Goal: Check status

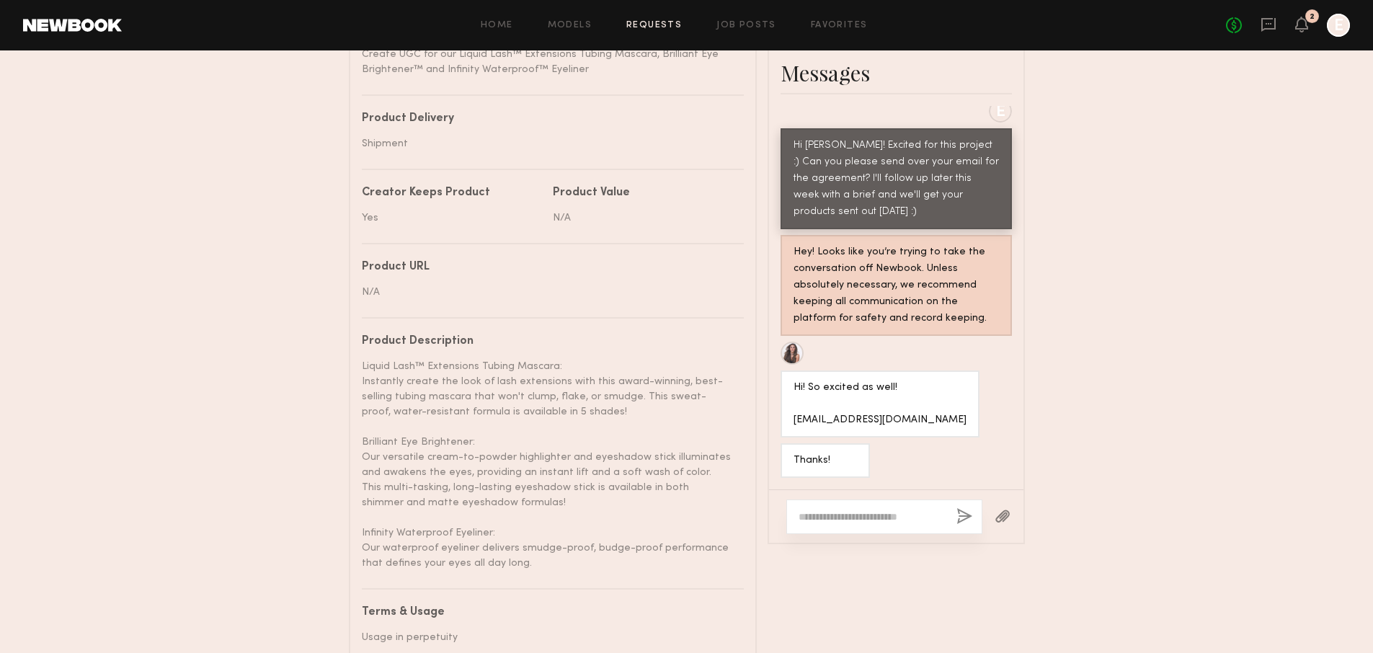
scroll to position [690, 0]
click at [876, 503] on div at bounding box center [884, 515] width 196 height 35
click at [878, 519] on textarea at bounding box center [871, 515] width 146 height 14
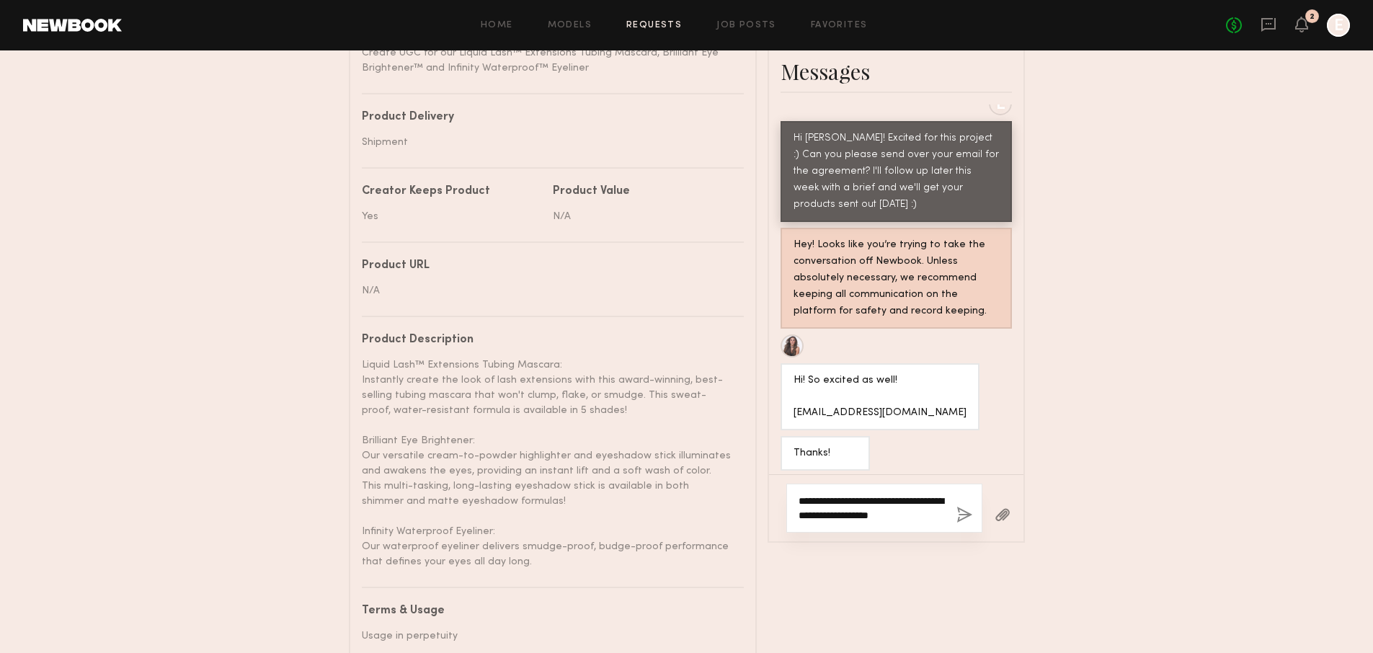
type textarea "**********"
click at [968, 512] on button "button" at bounding box center [964, 516] width 16 height 18
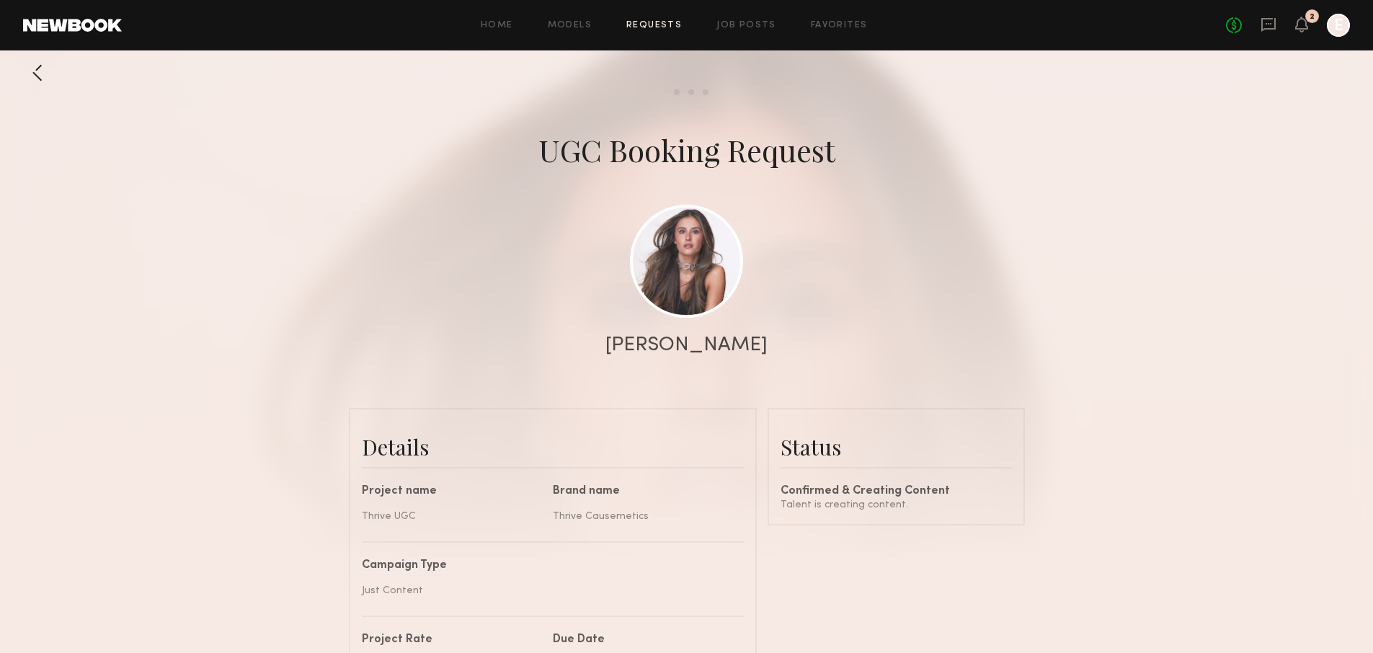
scroll to position [0, 0]
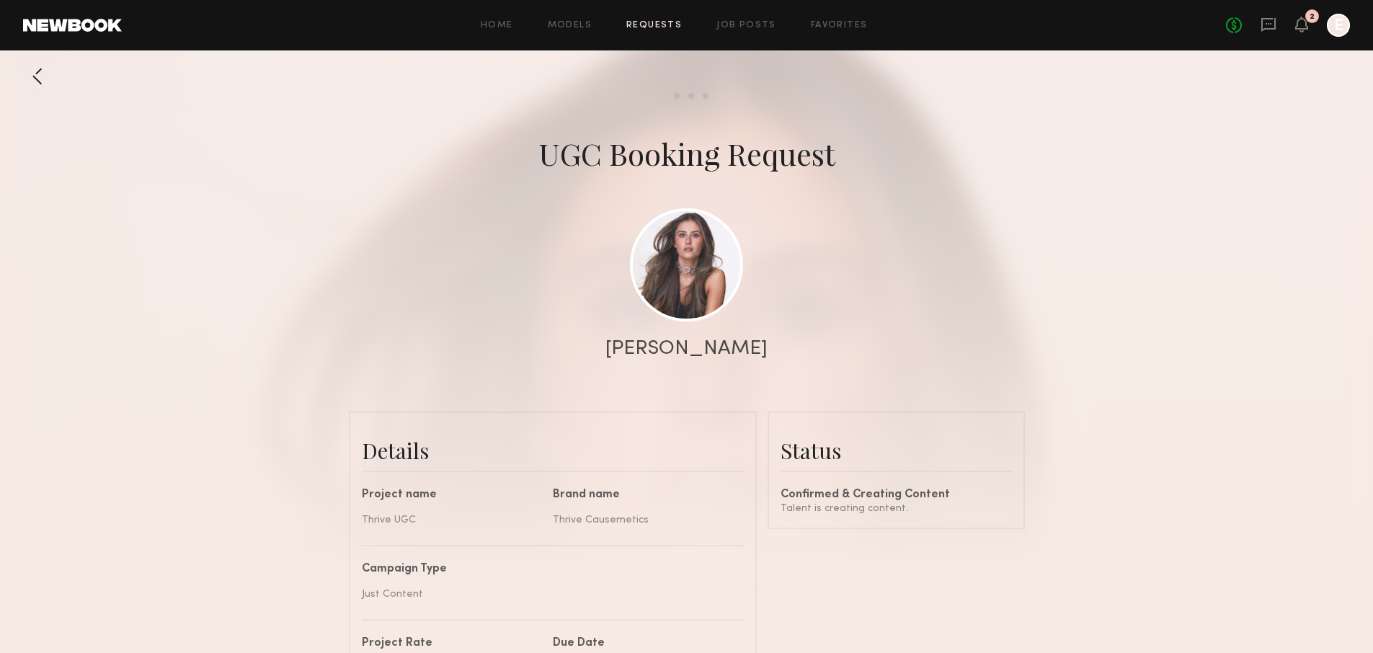
click at [46, 89] on div at bounding box center [37, 76] width 29 height 29
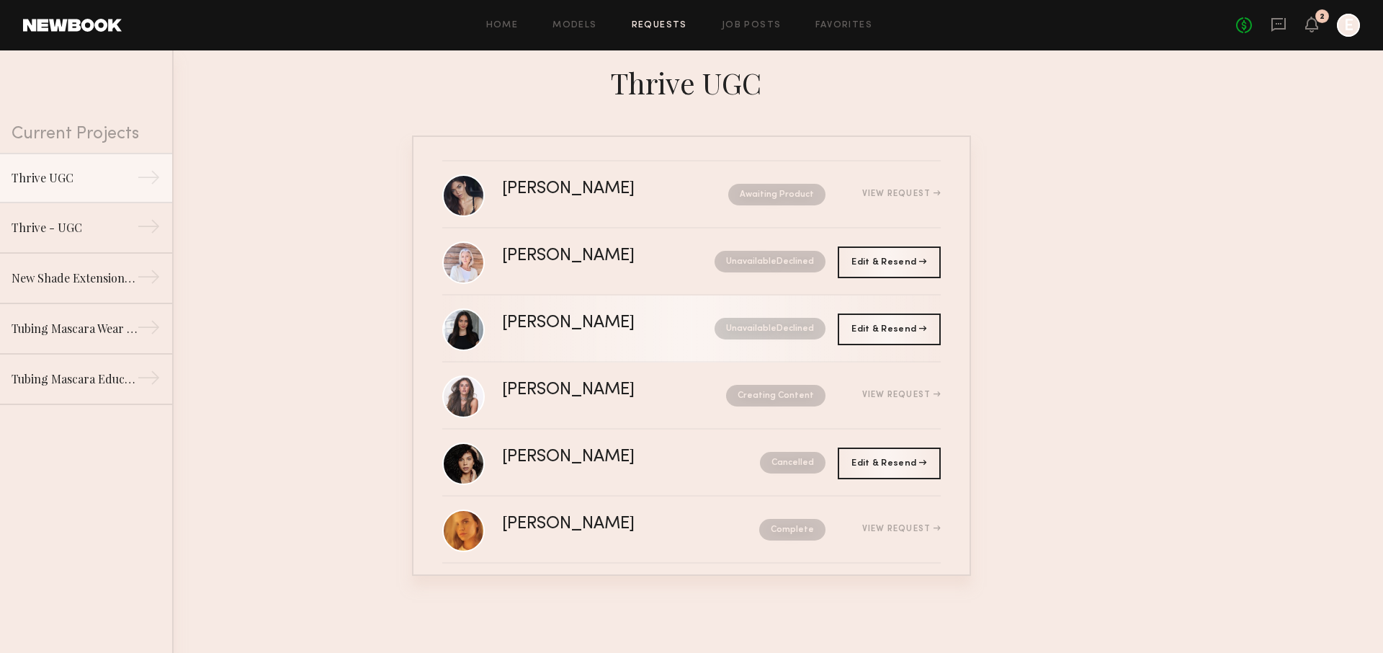
click at [675, 334] on div "Unavailable Declined" at bounding box center [750, 329] width 151 height 22
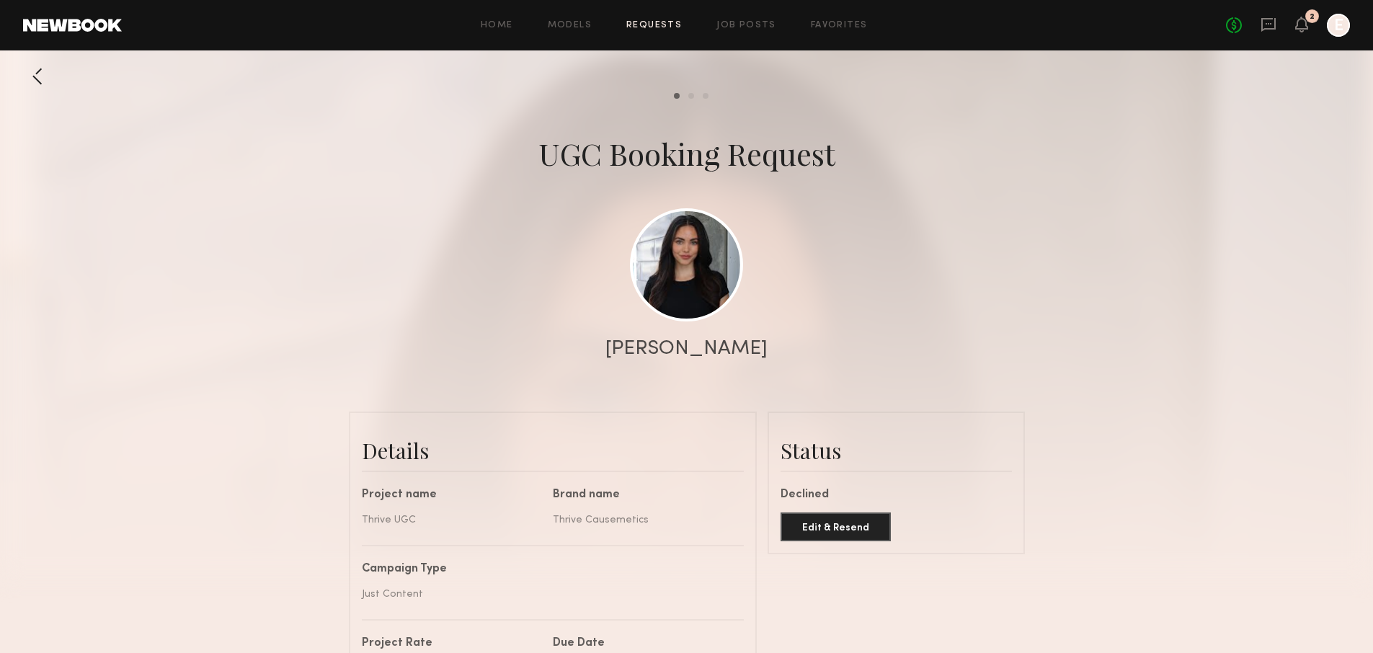
click at [35, 73] on div at bounding box center [37, 76] width 29 height 29
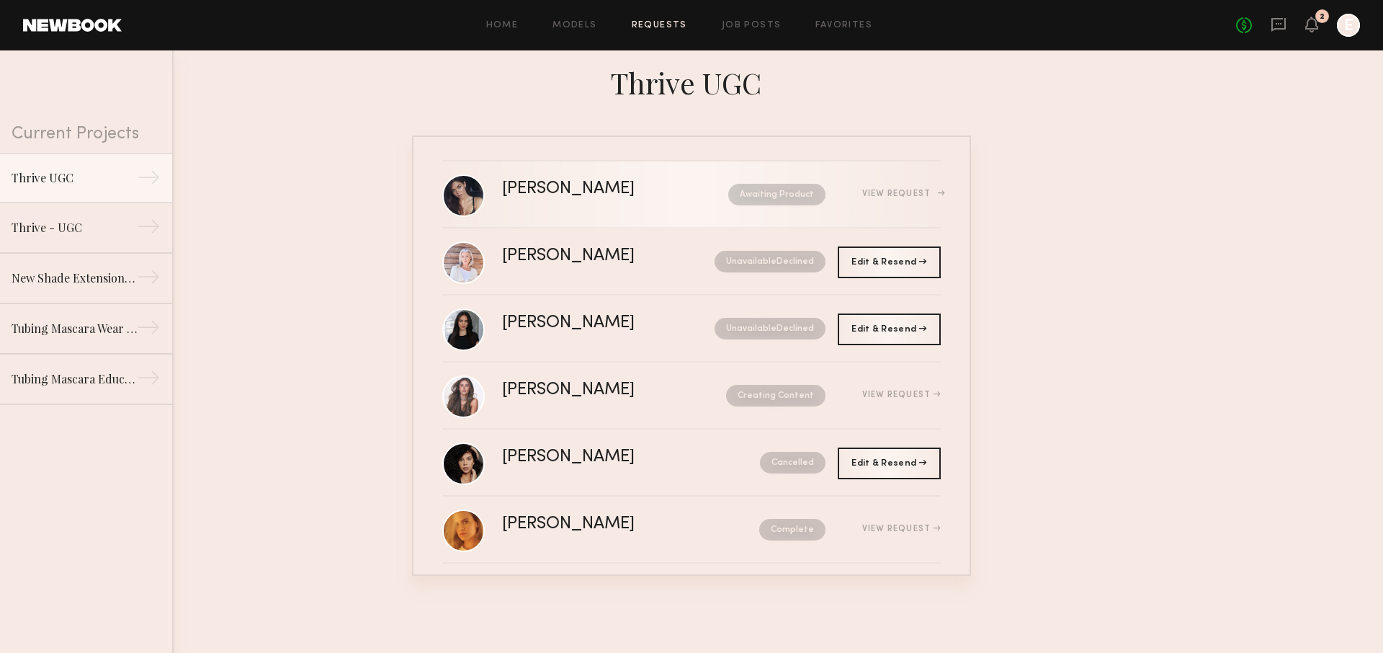
click at [584, 179] on link "[PERSON_NAME] Awaiting Product View Request" at bounding box center [691, 194] width 499 height 67
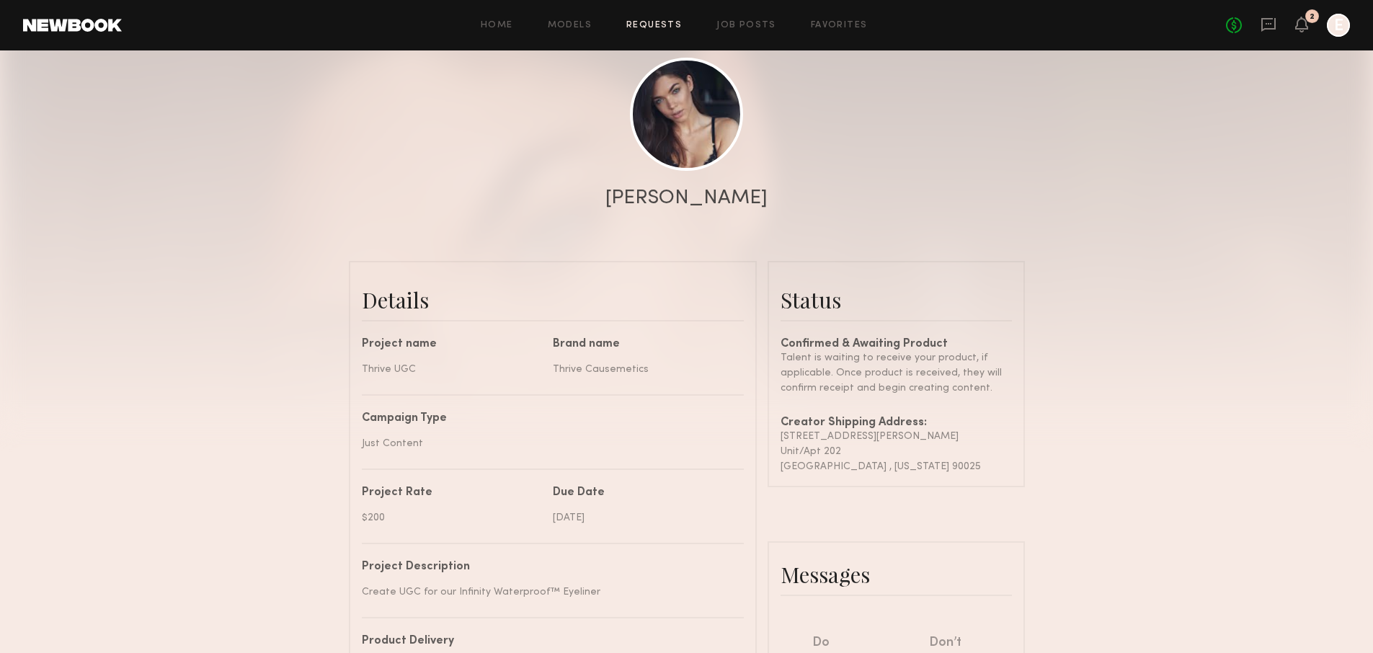
scroll to position [205, 0]
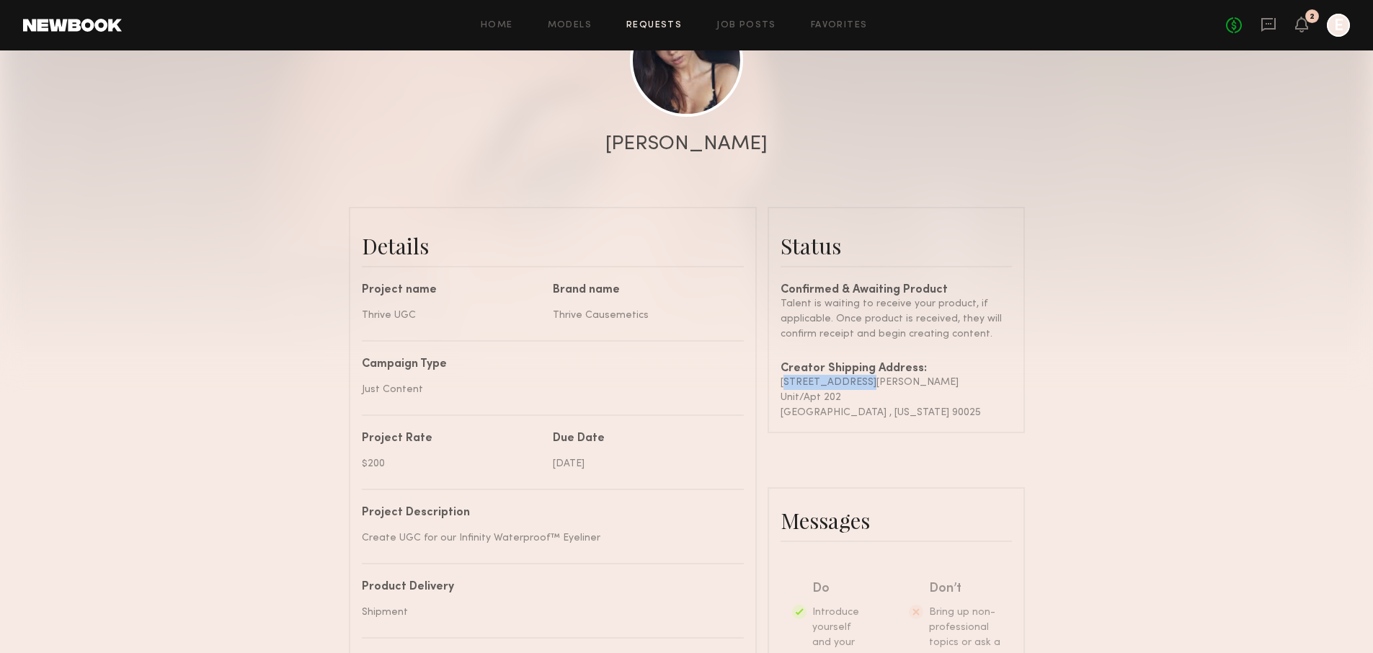
drag, startPoint x: 861, startPoint y: 383, endPoint x: 777, endPoint y: 380, distance: 84.4
click at [777, 380] on common-border "Status Confirmed & Awaiting Product Talent is waiting to receive your product, …" at bounding box center [895, 320] width 257 height 226
copy div "[STREET_ADDRESS][PERSON_NAME]"
drag, startPoint x: 847, startPoint y: 396, endPoint x: 766, endPoint y: 399, distance: 80.8
click at [766, 399] on div "Details Project name Thrive UGC Brand name Thrive Causemetics Campaign Type Jus…" at bounding box center [687, 620] width 676 height 827
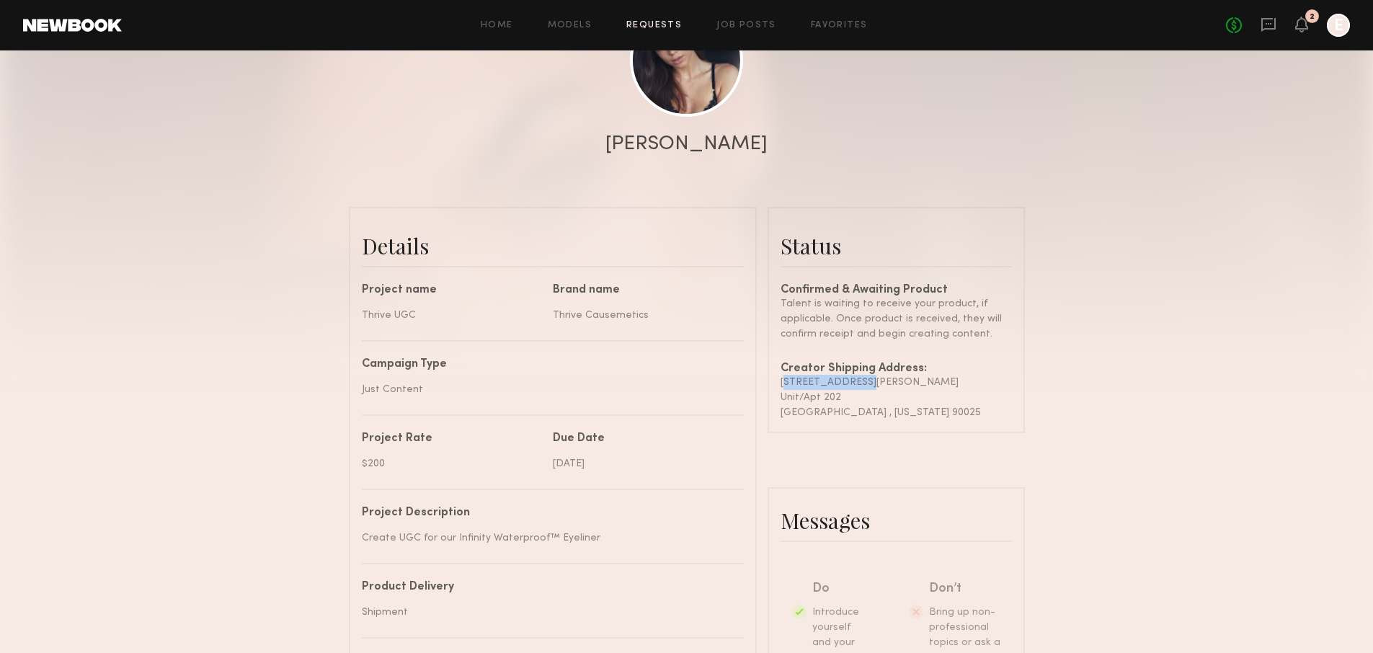
copy div "Unit/Apt 202"
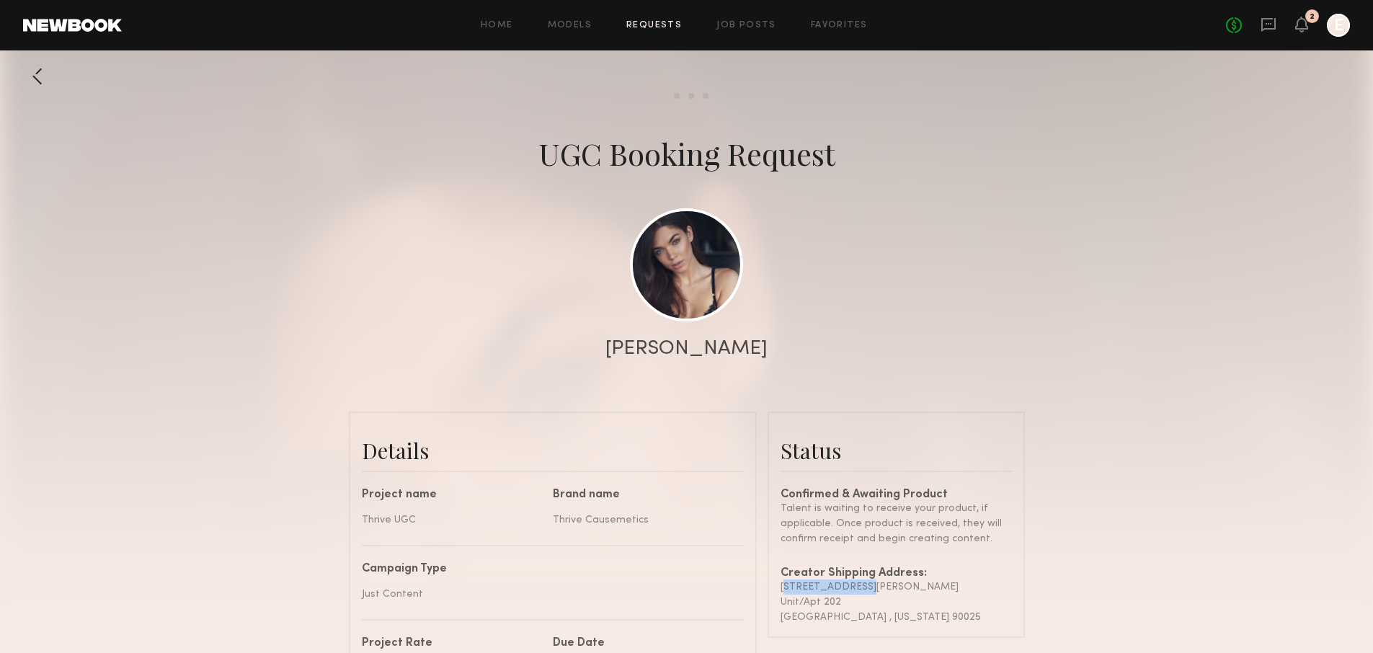
scroll to position [3, 0]
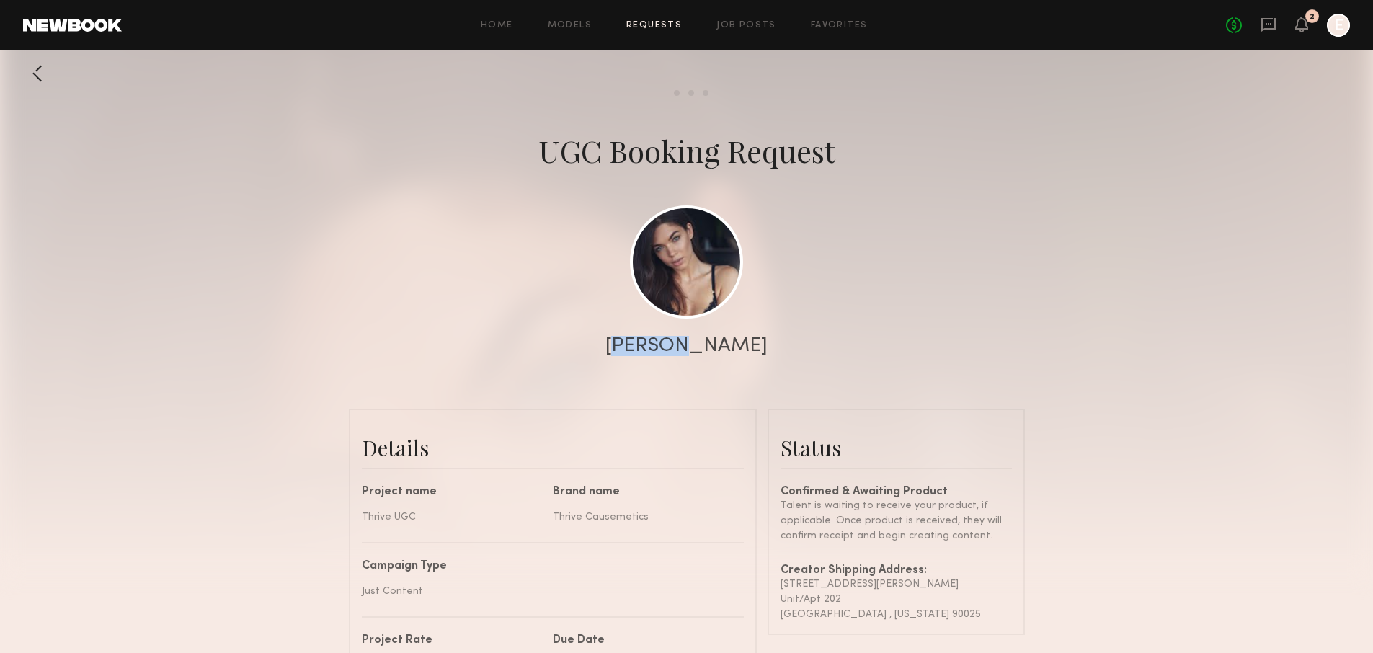
drag, startPoint x: 659, startPoint y: 344, endPoint x: 701, endPoint y: 344, distance: 42.5
click at [701, 344] on div "[PERSON_NAME]" at bounding box center [686, 346] width 1373 height 20
copy div "Aarika"
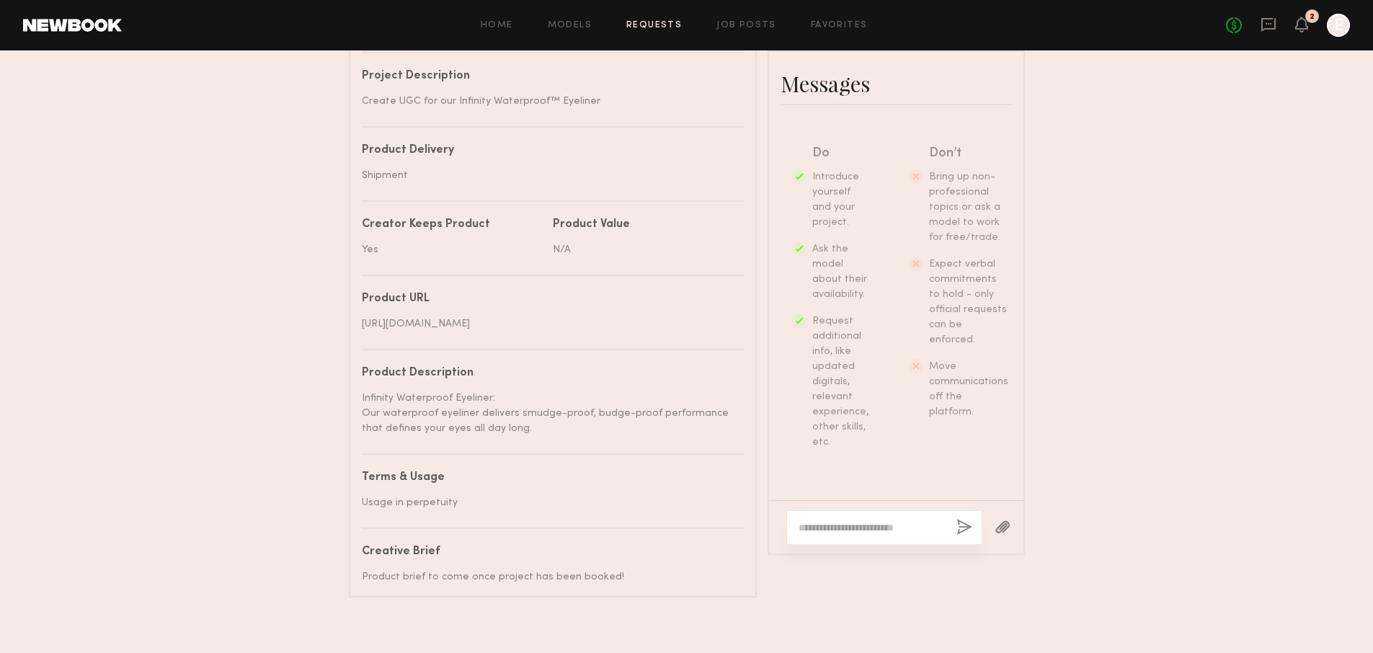
scroll to position [299, 0]
click at [886, 527] on textarea at bounding box center [871, 527] width 146 height 14
paste textarea "*******"
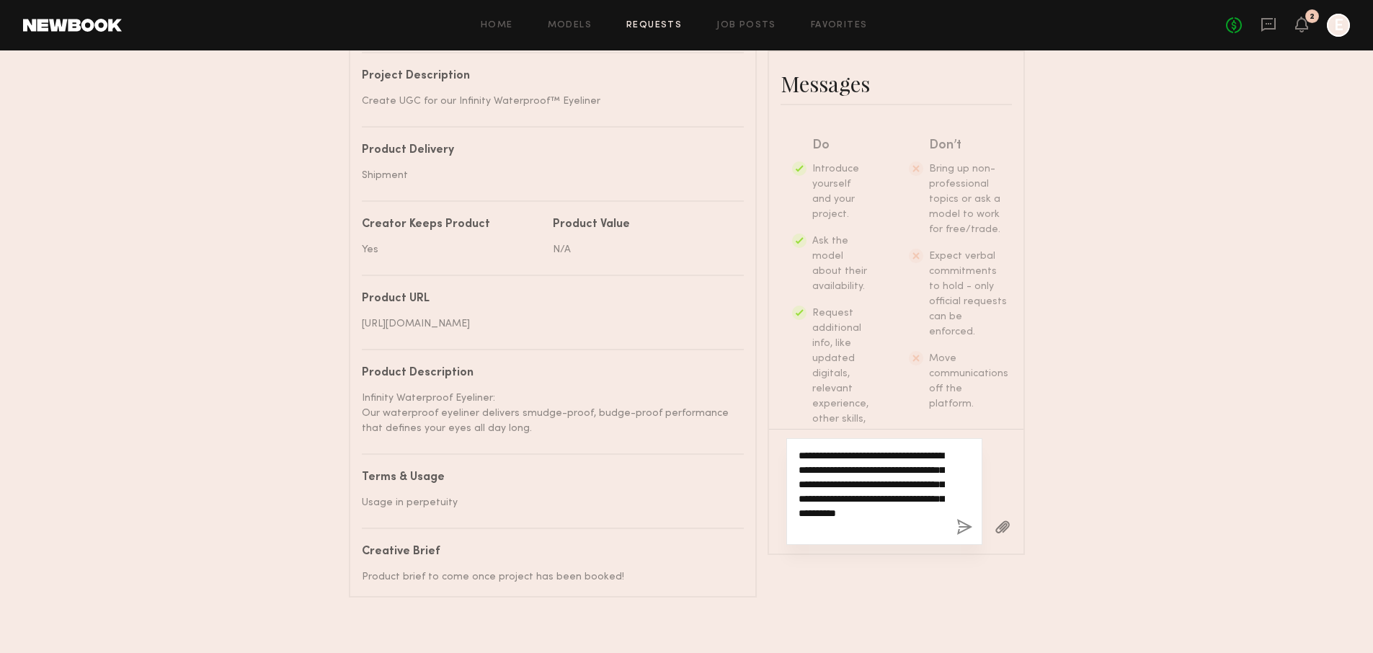
click at [916, 518] on textarea "**********" at bounding box center [871, 491] width 146 height 86
drag, startPoint x: 861, startPoint y: 517, endPoint x: 936, endPoint y: 519, distance: 75.0
click at [936, 519] on textarea "**********" at bounding box center [871, 491] width 146 height 86
type textarea "**********"
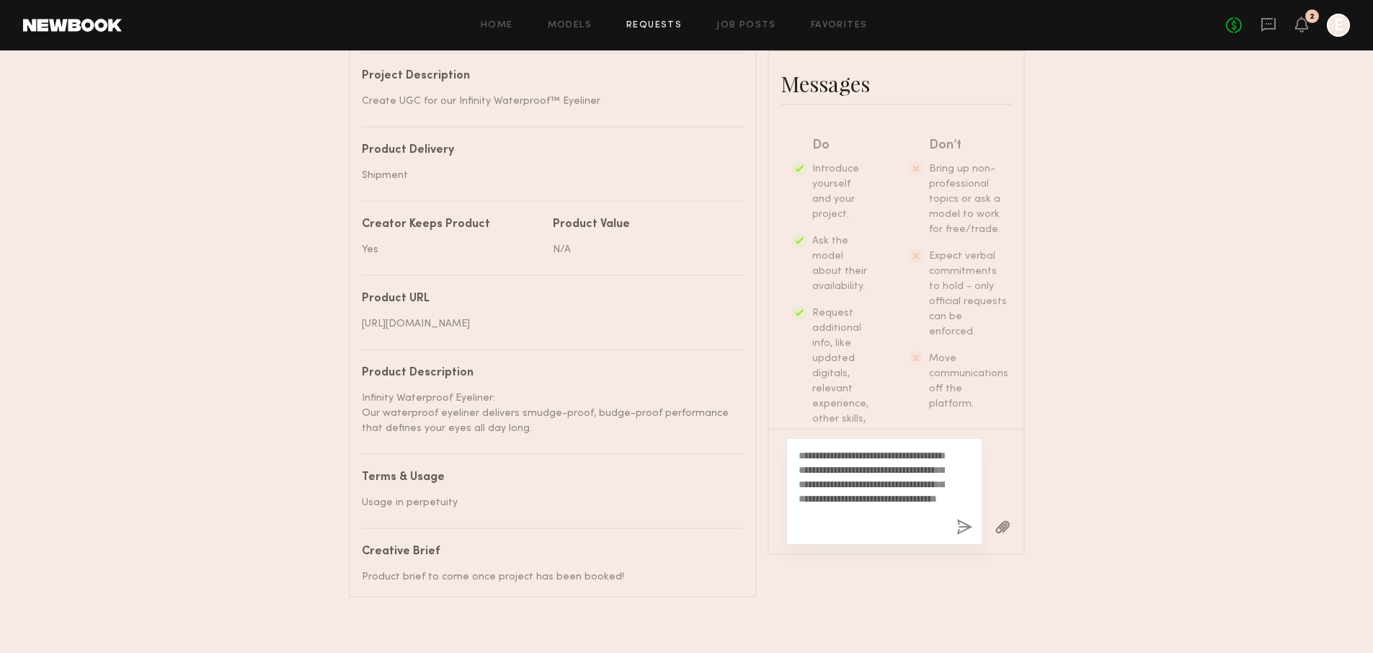
click at [961, 535] on button "button" at bounding box center [964, 528] width 16 height 18
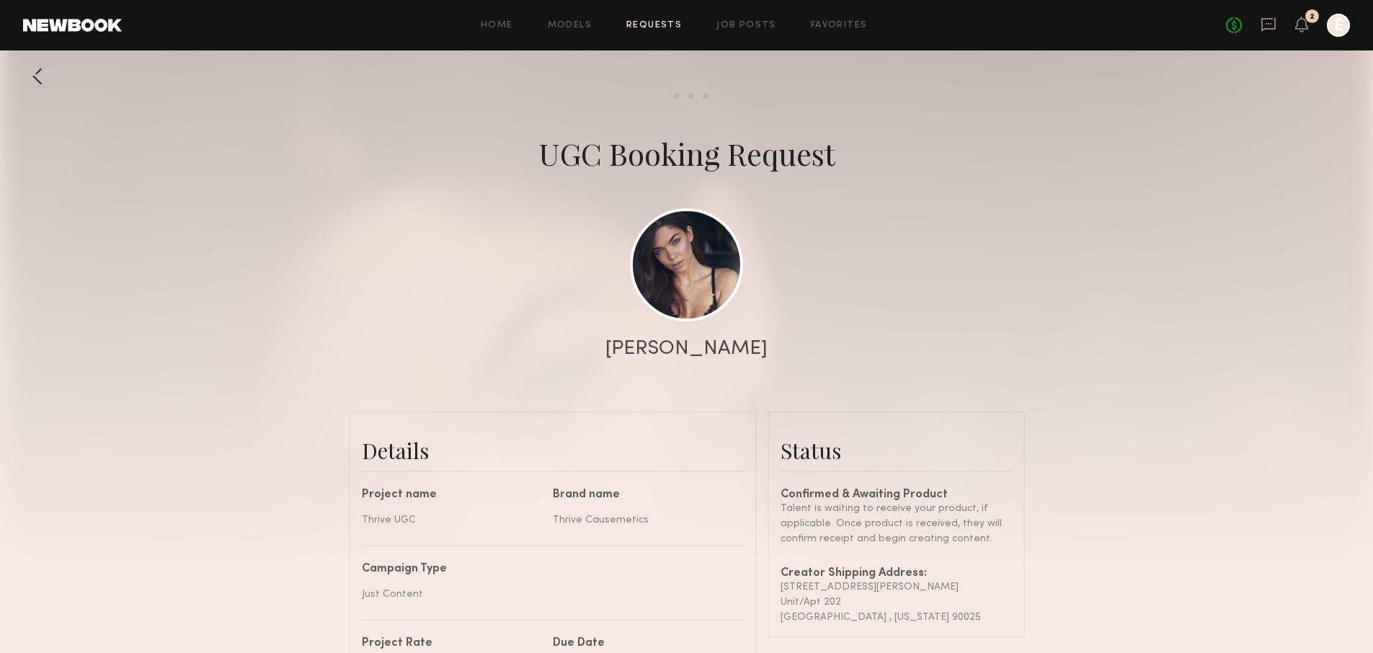
scroll to position [84, 0]
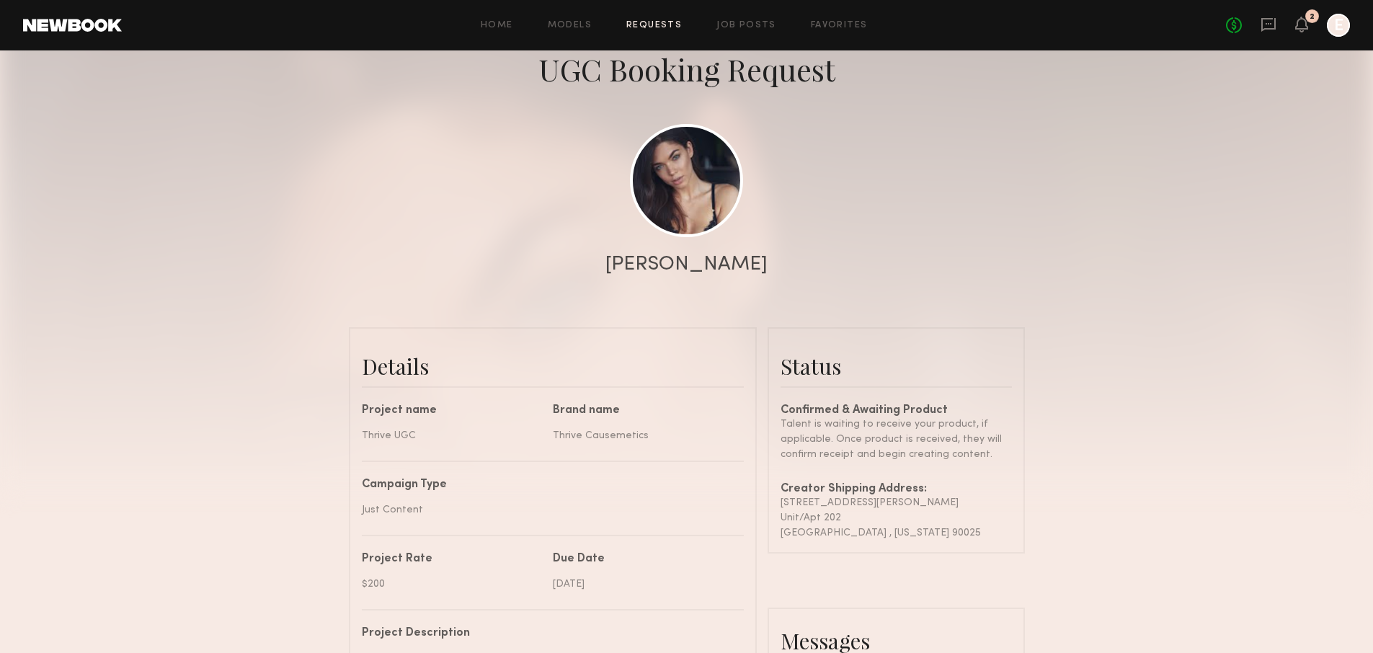
click at [929, 523] on div "Unit/Apt 202" at bounding box center [895, 517] width 231 height 15
drag, startPoint x: 924, startPoint y: 534, endPoint x: 777, endPoint y: 503, distance: 149.5
click at [777, 503] on common-border "Status Confirmed & Awaiting Product Talent is waiting to receive your product, …" at bounding box center [895, 440] width 257 height 226
copy div "[STREET_ADDRESS][PERSON_NAME][PERSON_NAME][US_STATE]"
click at [712, 178] on link at bounding box center [686, 179] width 113 height 113
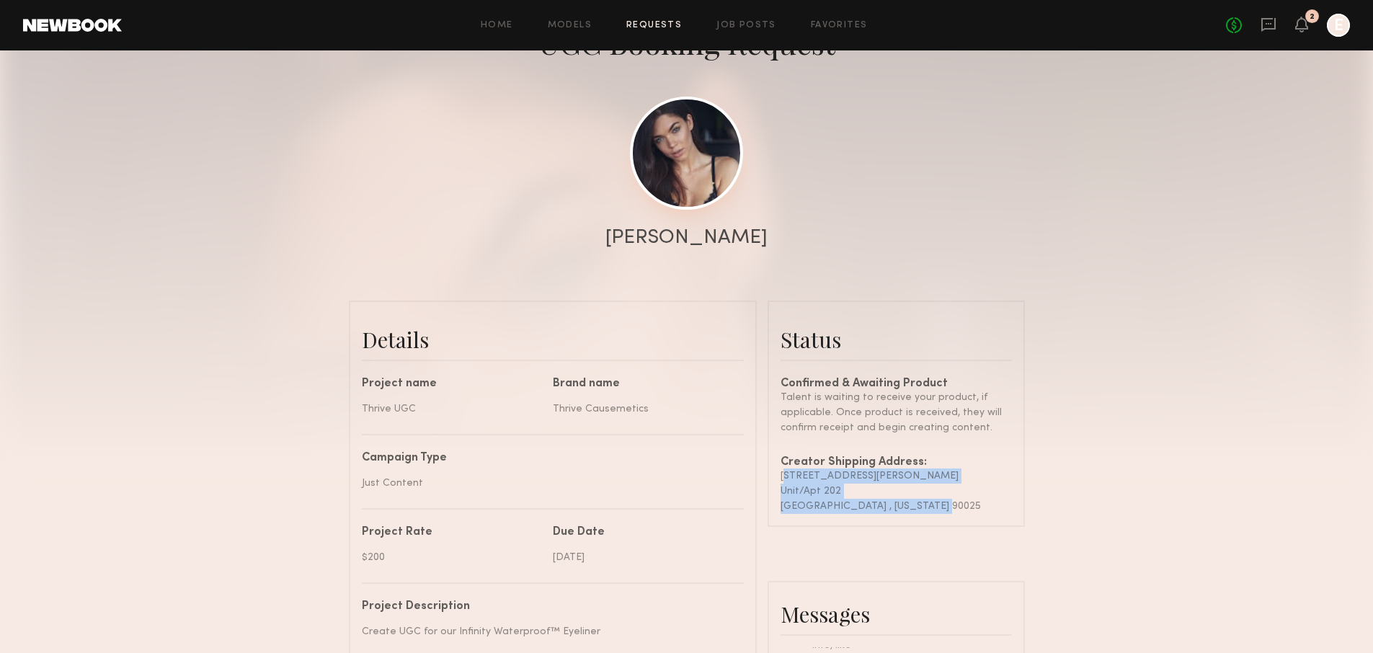
scroll to position [0, 0]
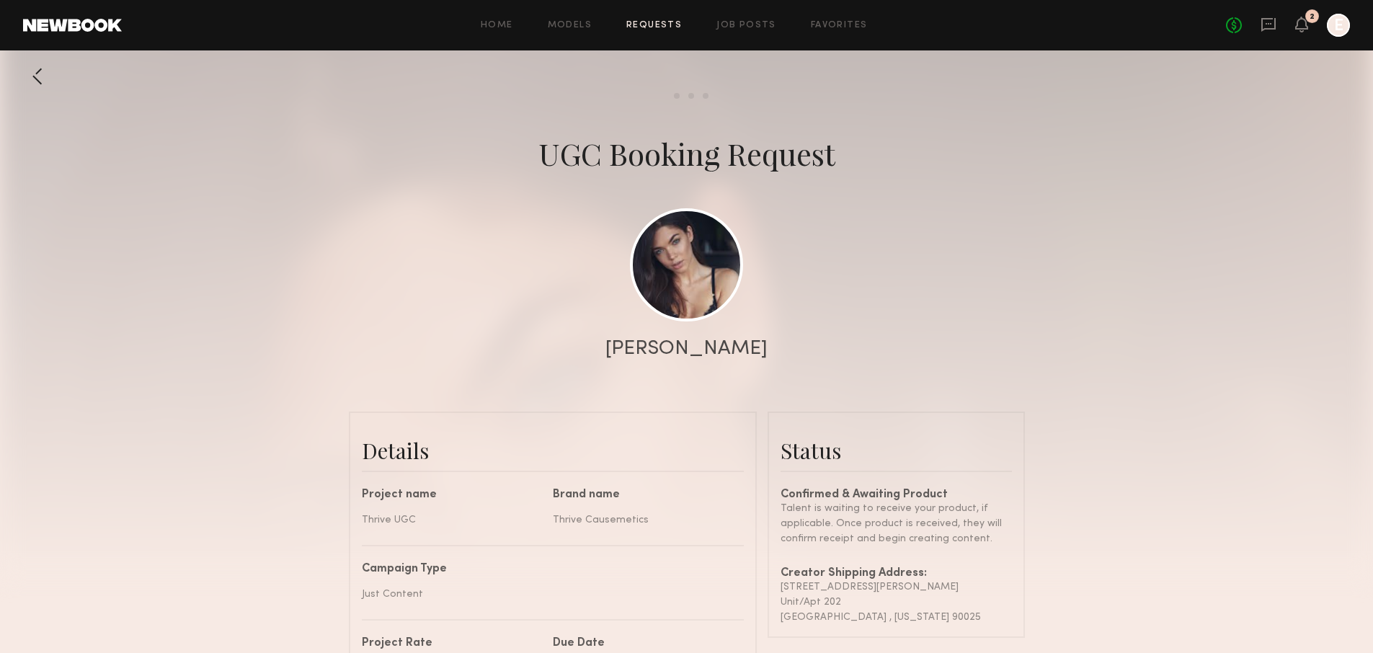
click at [48, 84] on div at bounding box center [37, 76] width 29 height 29
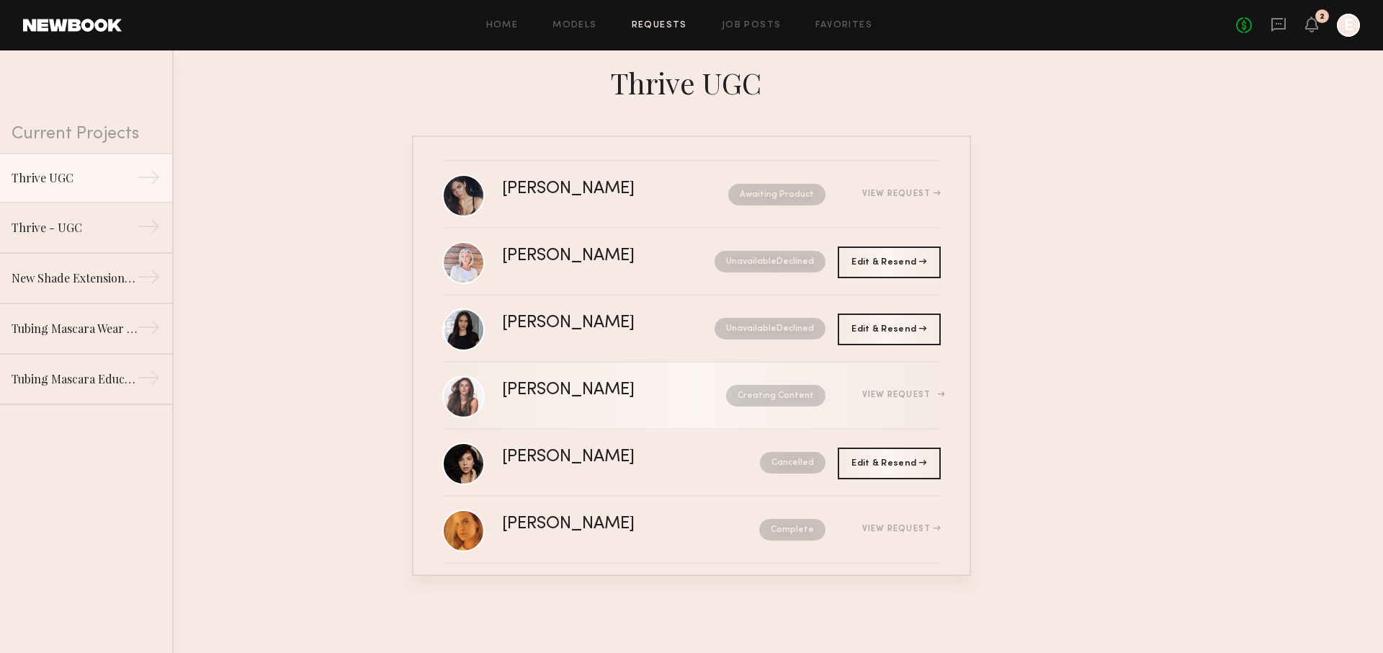
click at [617, 372] on link "[PERSON_NAME] Creating Content View Request" at bounding box center [691, 395] width 499 height 67
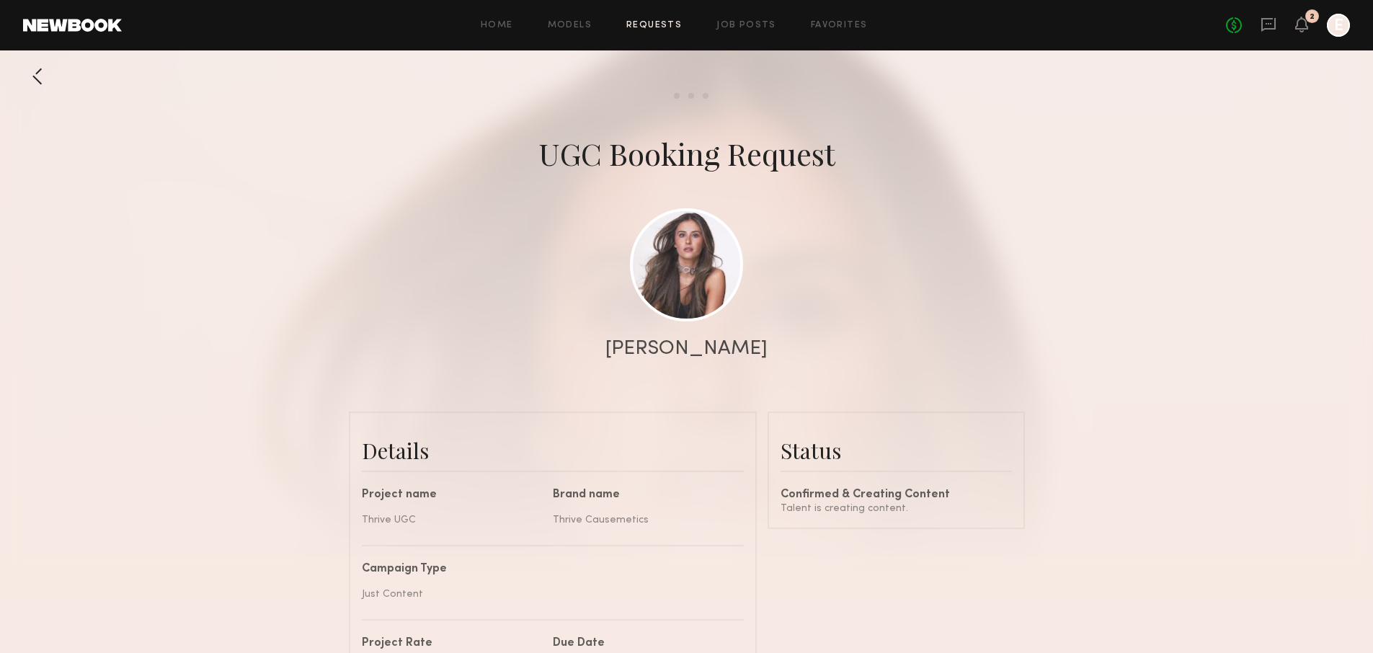
click at [38, 76] on div at bounding box center [37, 76] width 29 height 29
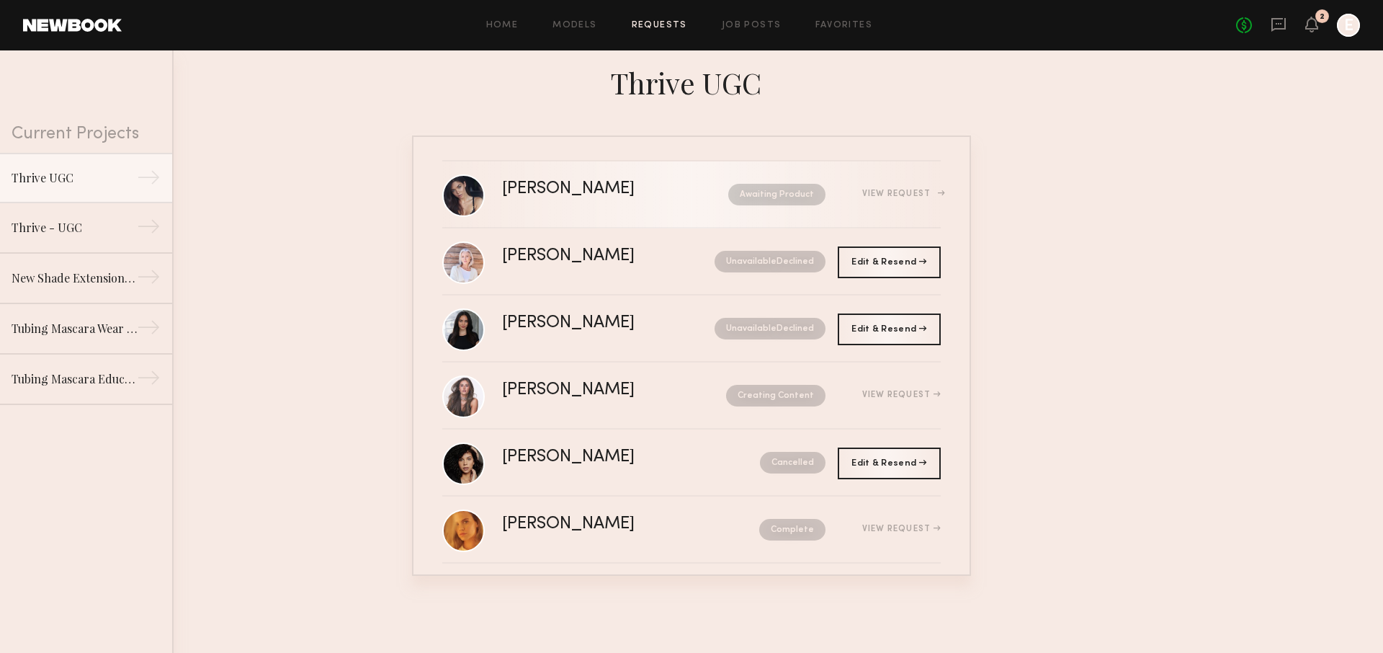
click at [594, 200] on div "[PERSON_NAME] Awaiting Product View Request" at bounding box center [721, 194] width 439 height 27
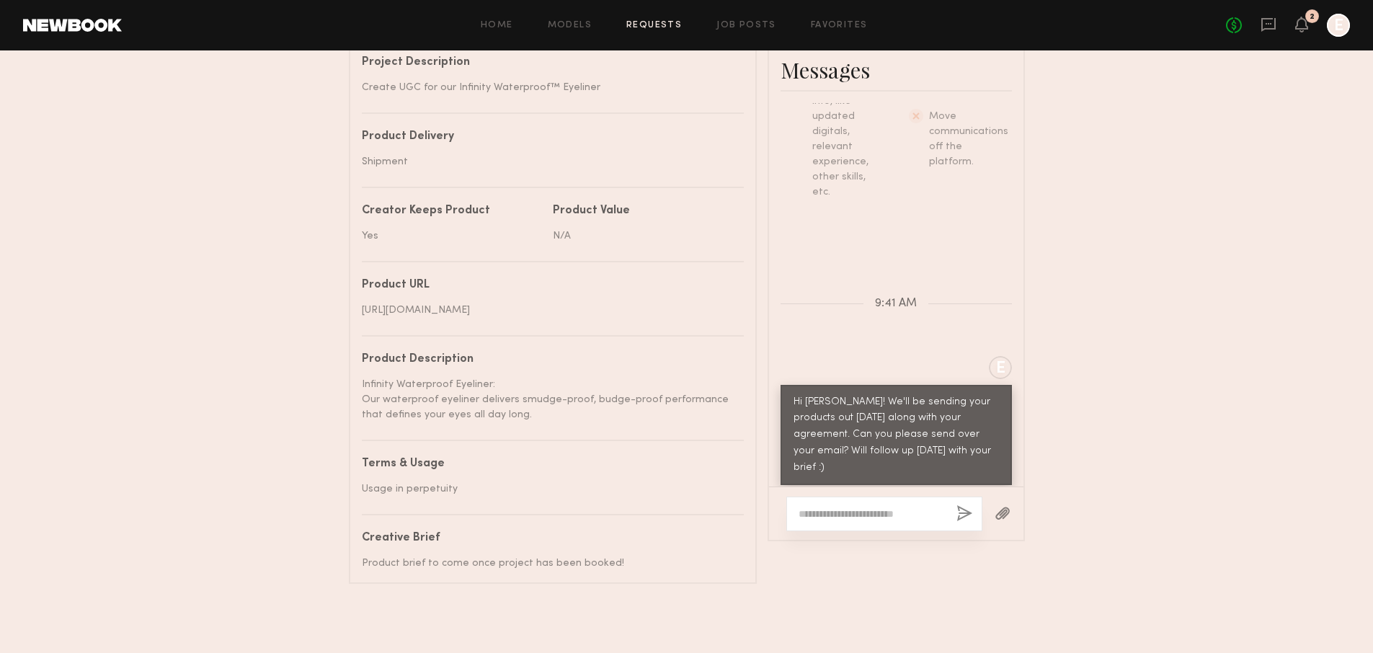
scroll to position [670, 0]
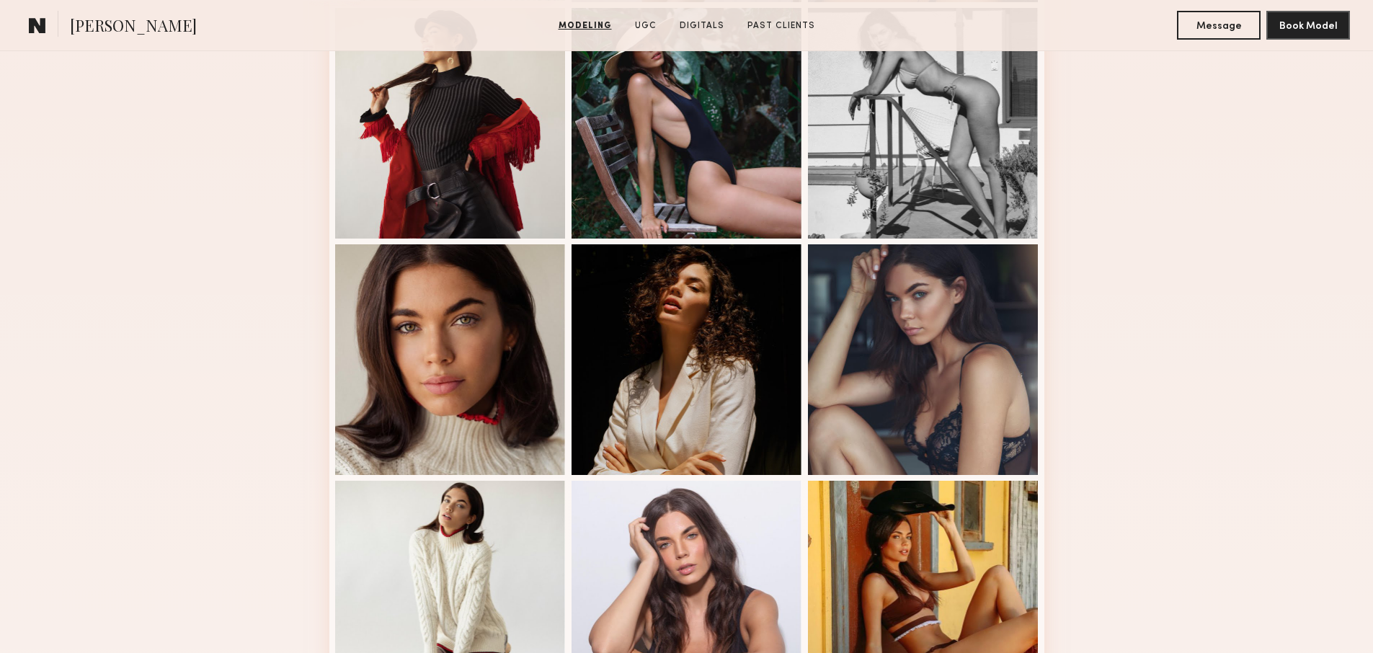
scroll to position [690, 0]
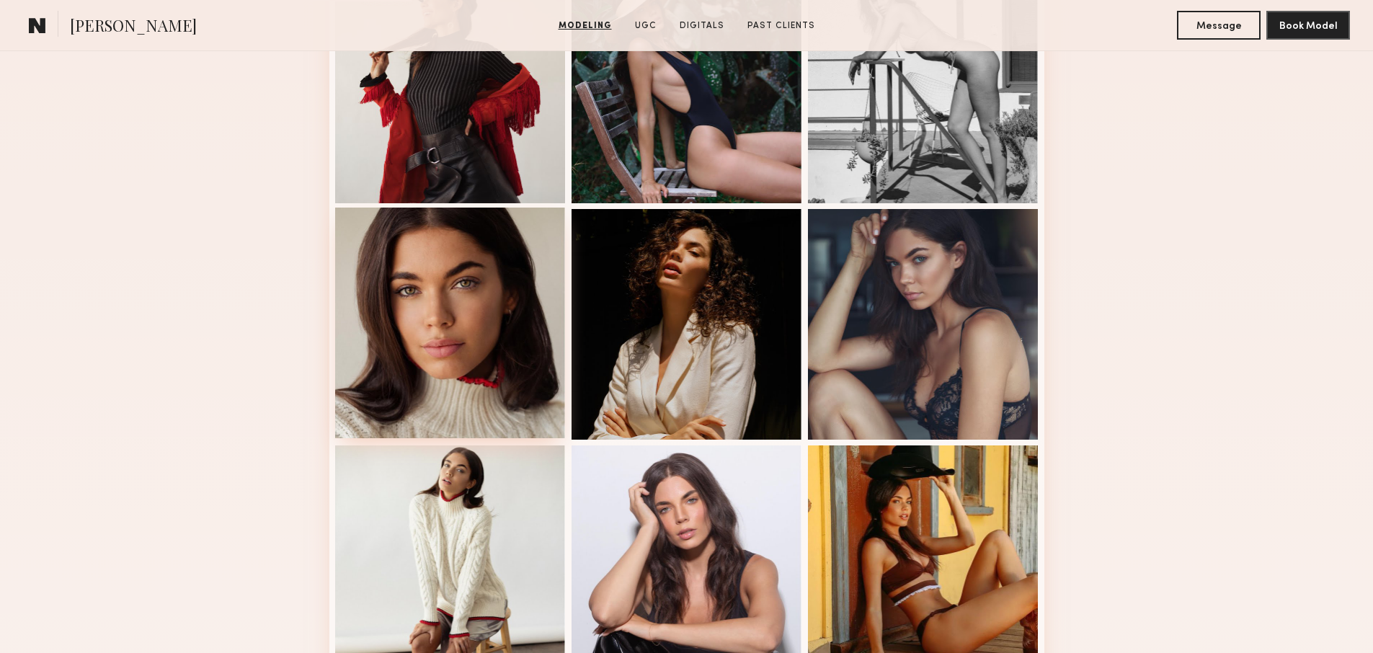
click at [484, 360] on div at bounding box center [450, 322] width 231 height 231
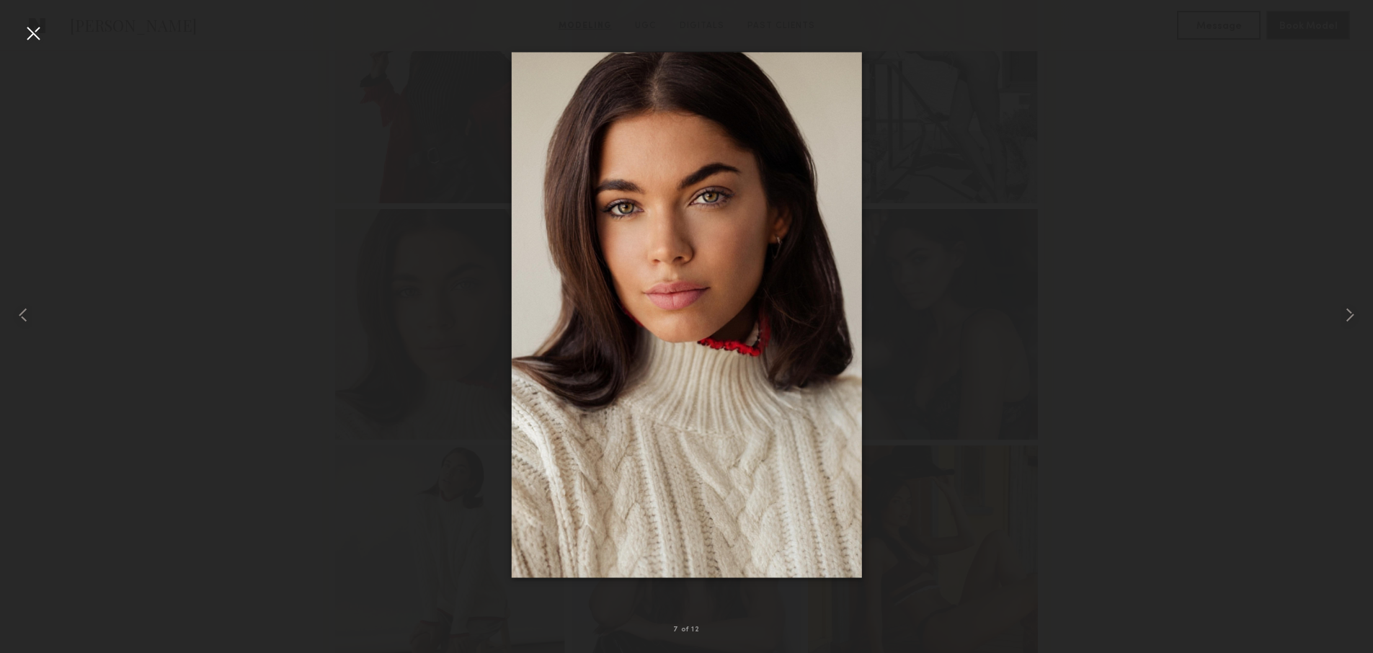
click at [27, 24] on div at bounding box center [33, 33] width 23 height 23
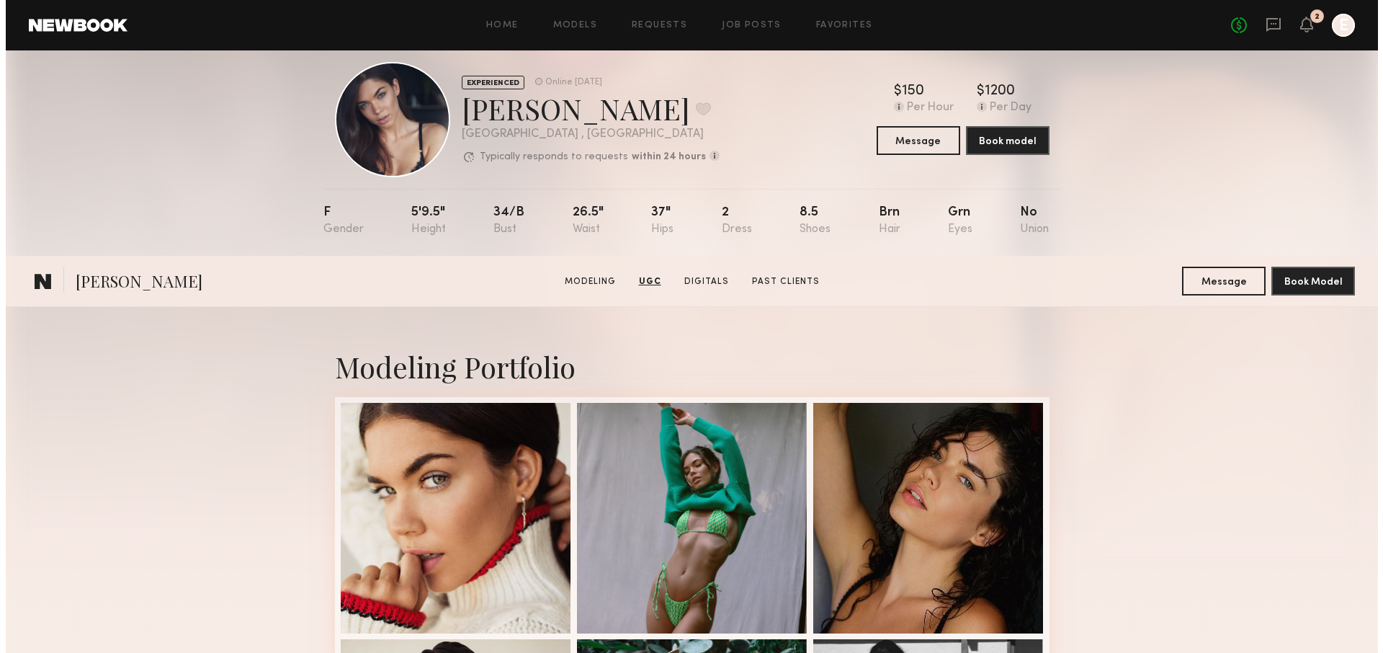
scroll to position [0, 0]
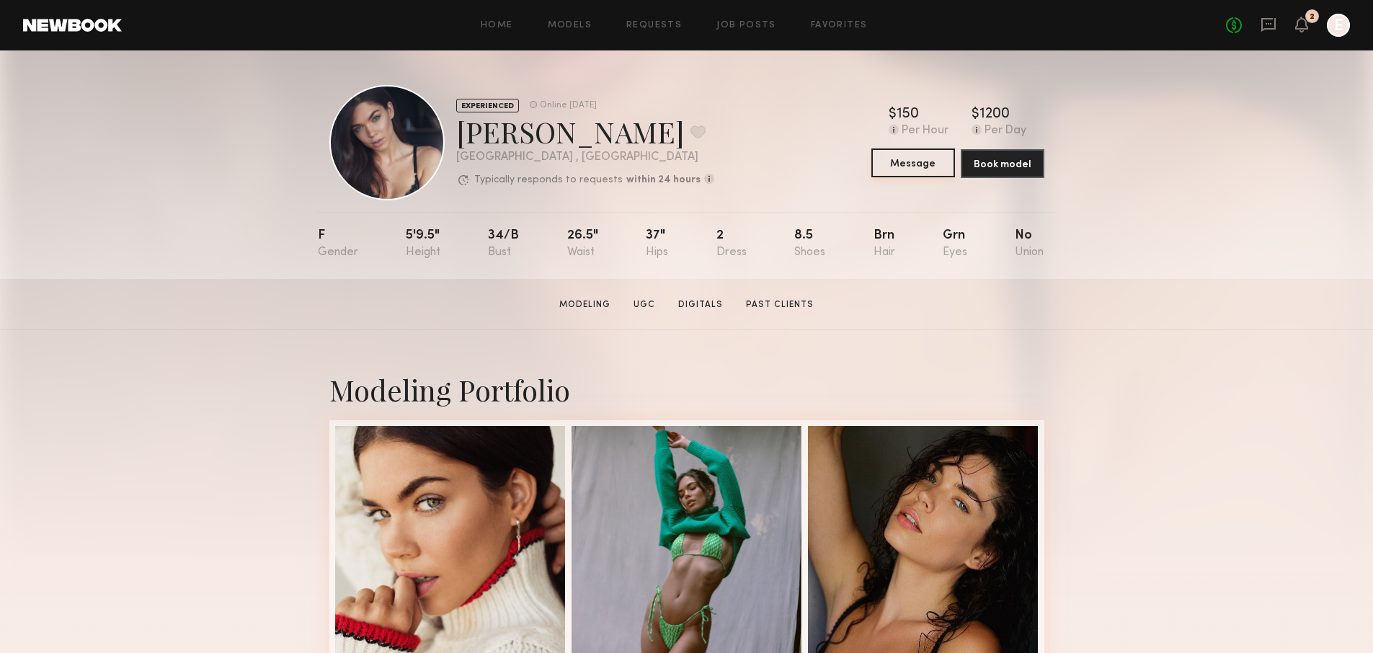
click at [901, 158] on button "Message" at bounding box center [913, 162] width 84 height 29
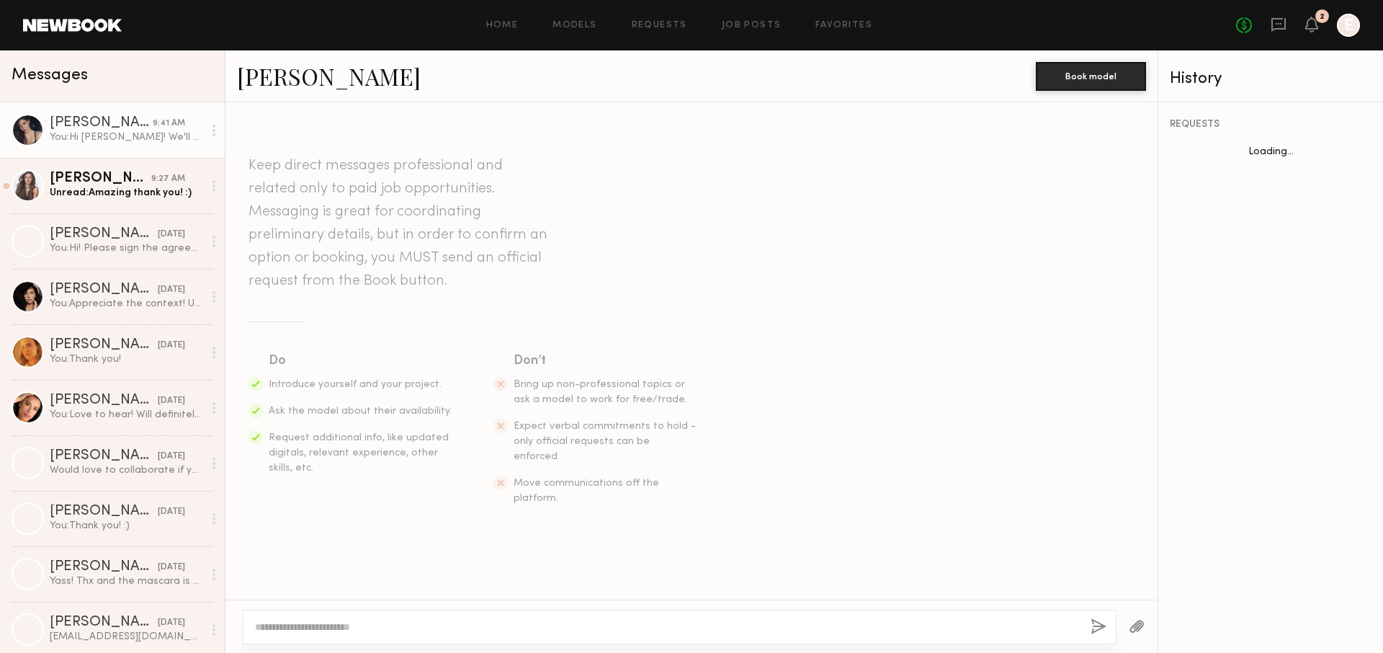
scroll to position [142, 0]
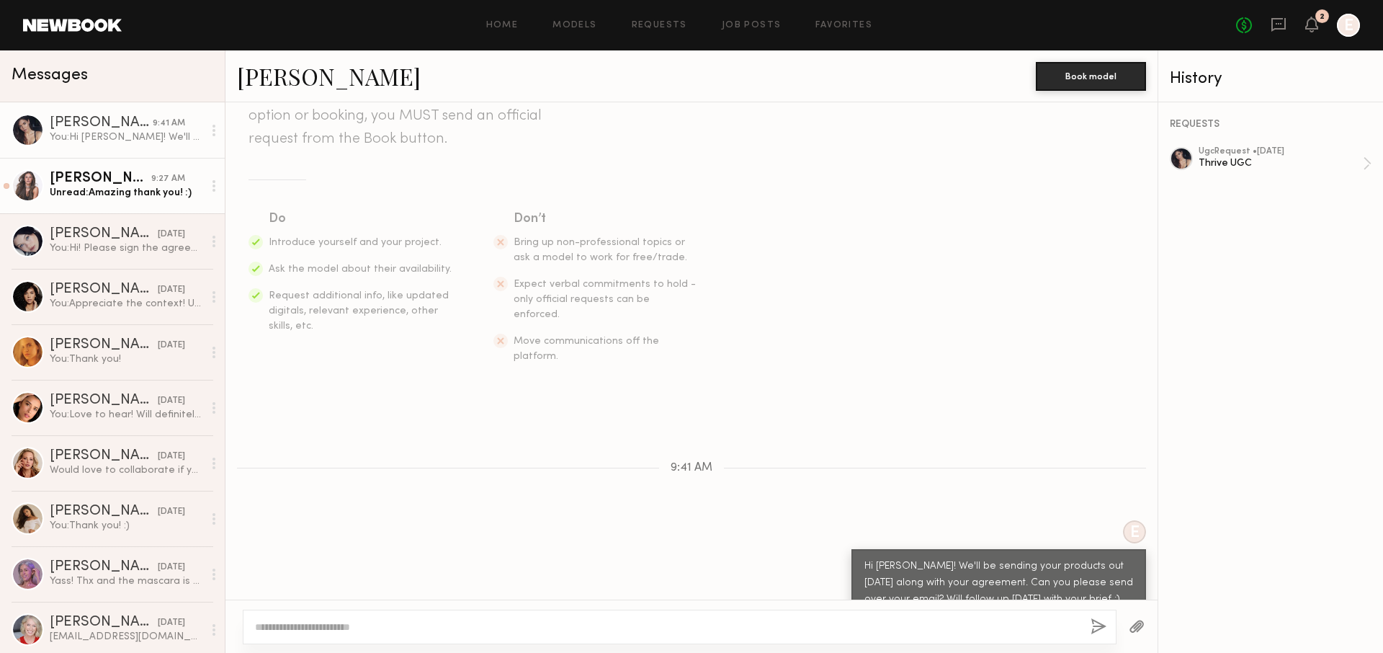
click at [92, 177] on div "Lindsay O." at bounding box center [101, 178] width 102 height 14
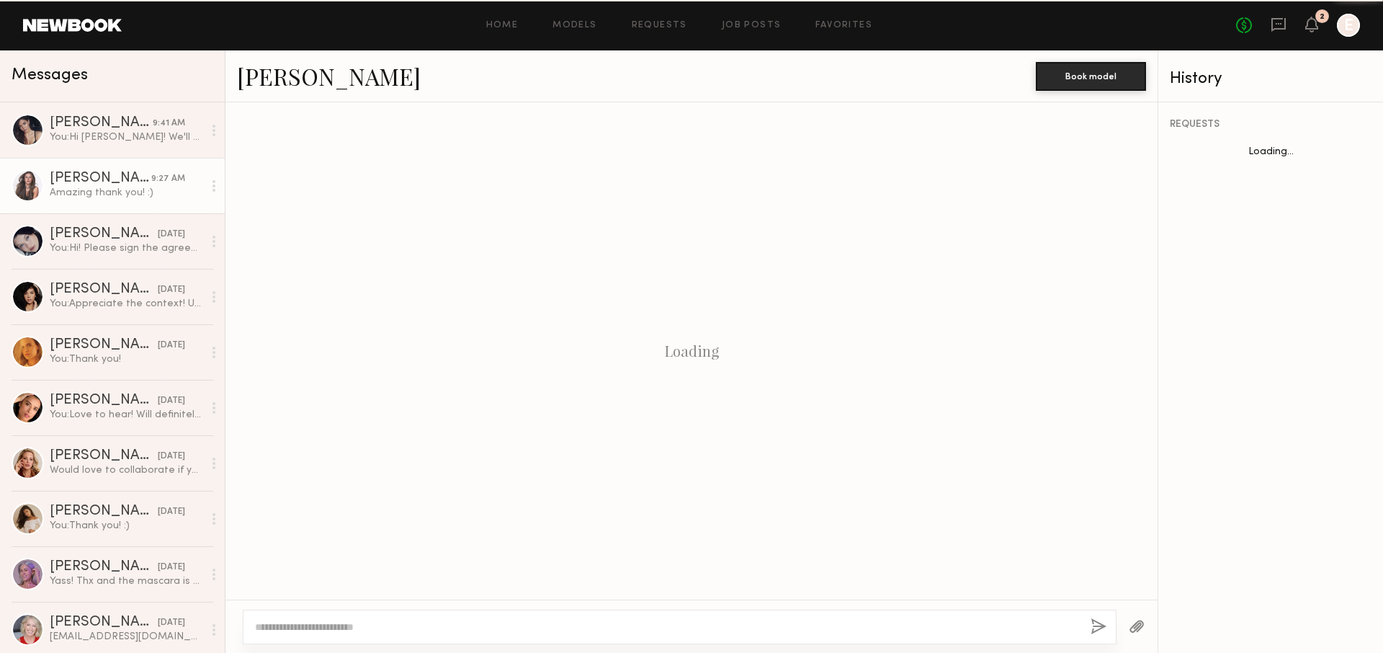
scroll to position [610, 0]
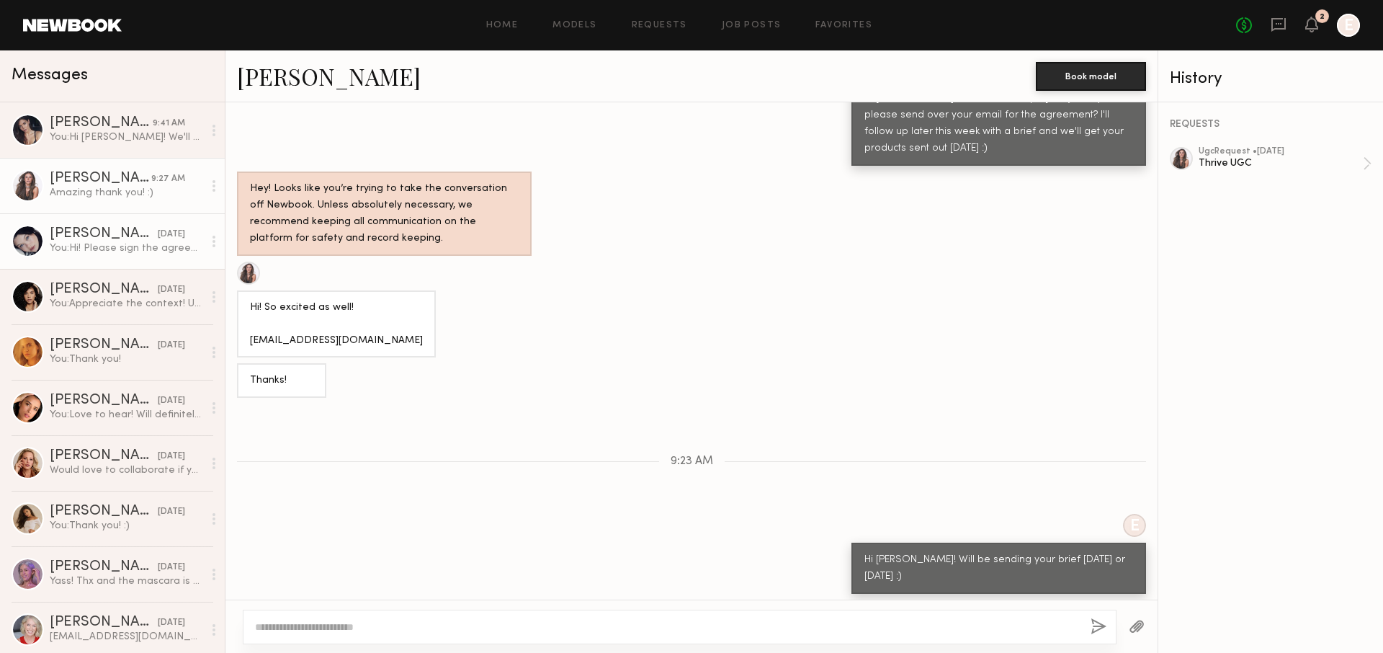
click at [158, 234] on div "[DATE]" at bounding box center [171, 235] width 27 height 14
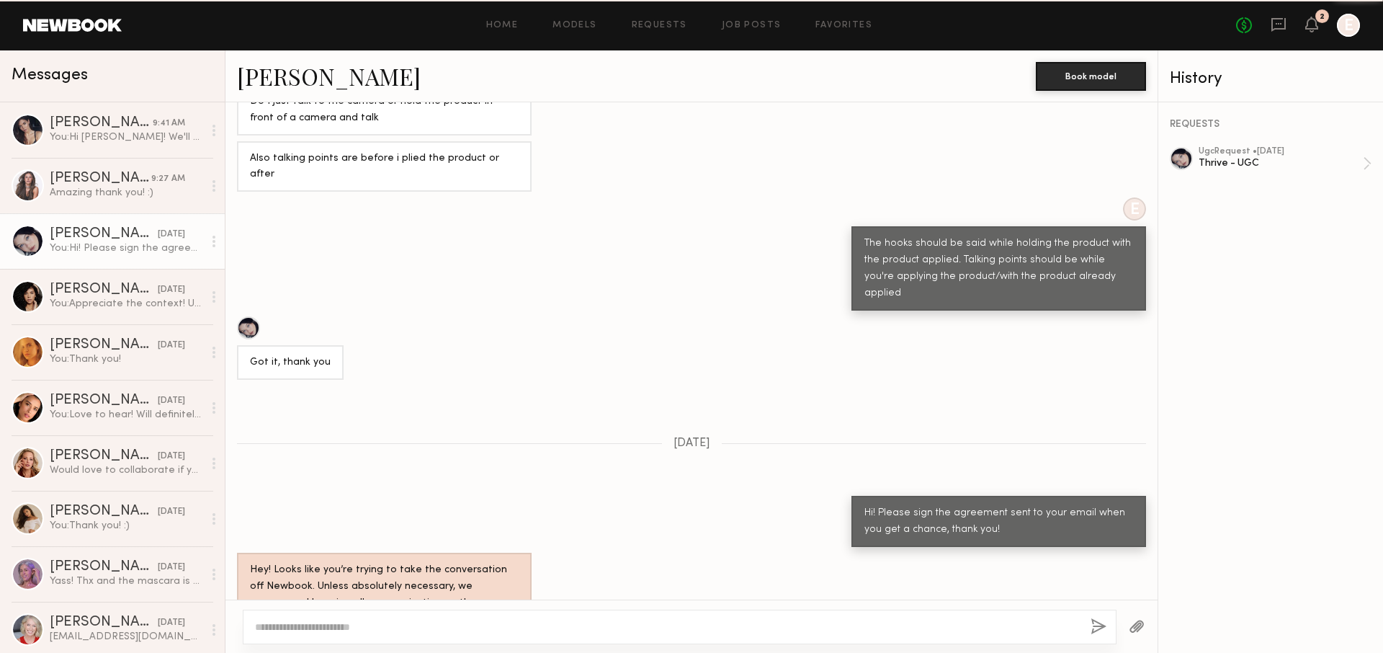
scroll to position [796, 0]
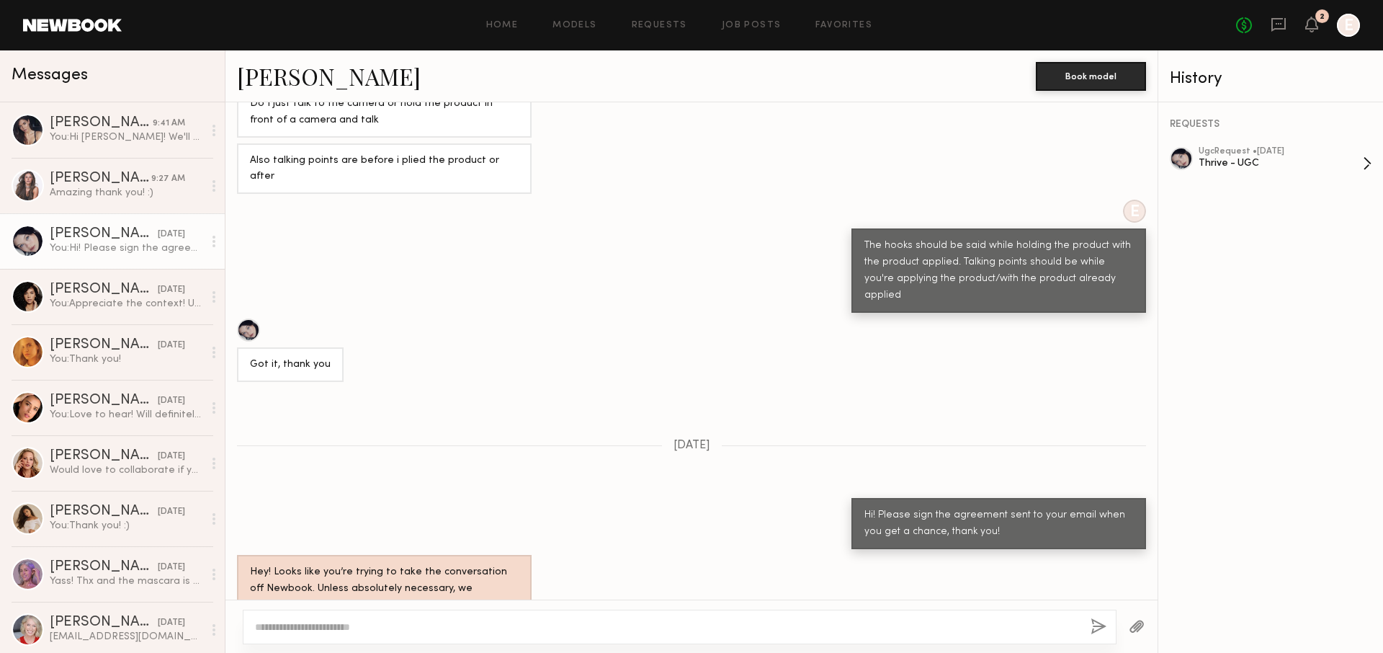
click at [1235, 156] on div "Thrive - UGC" at bounding box center [1281, 163] width 164 height 14
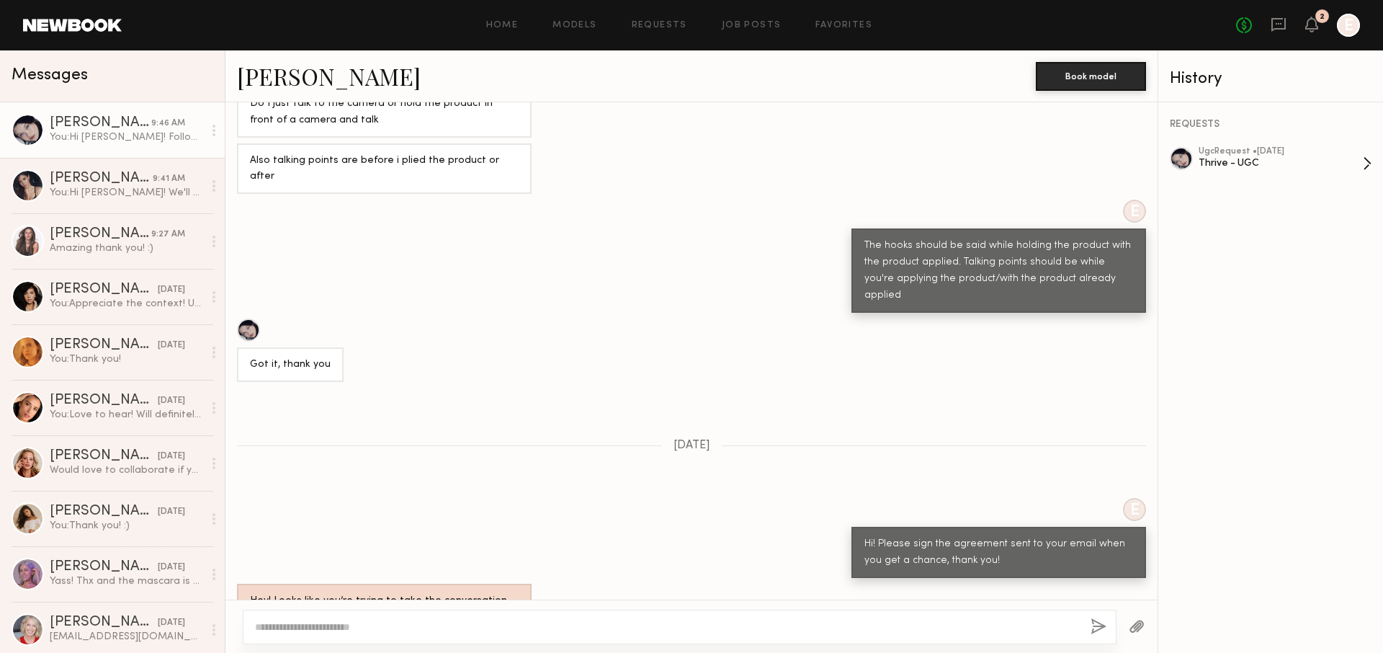
scroll to position [1101, 0]
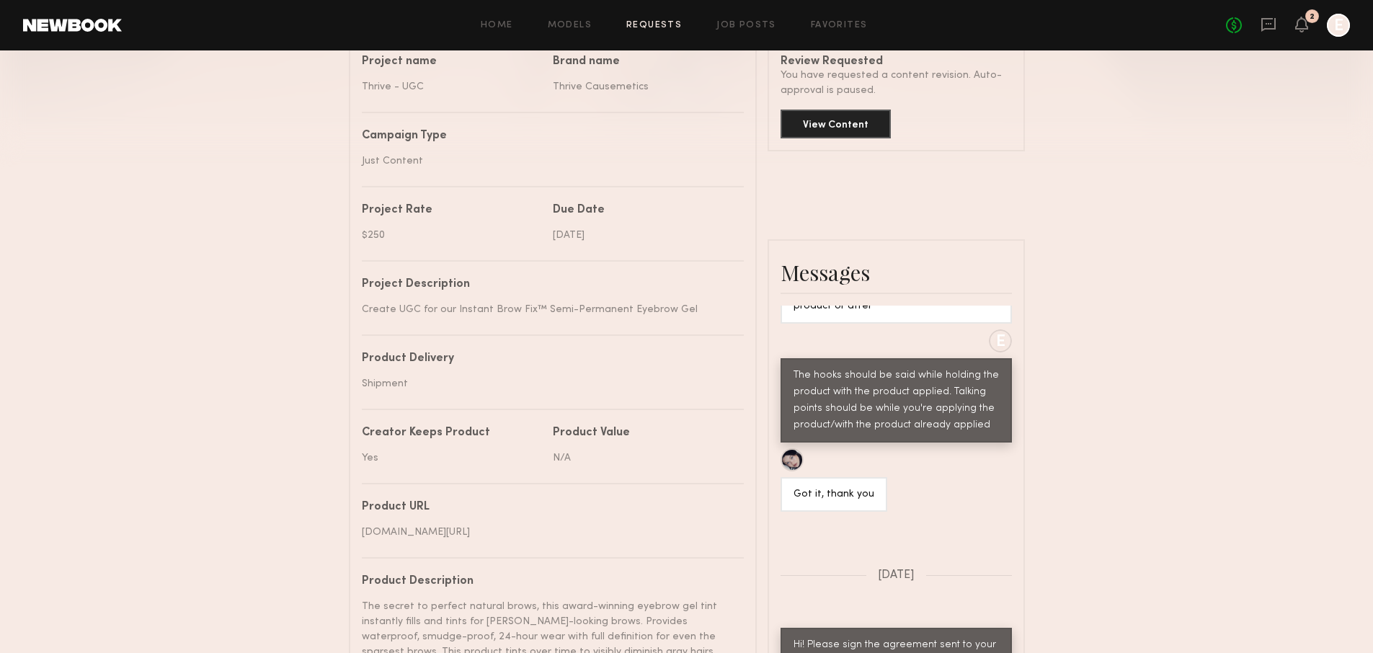
scroll to position [351, 0]
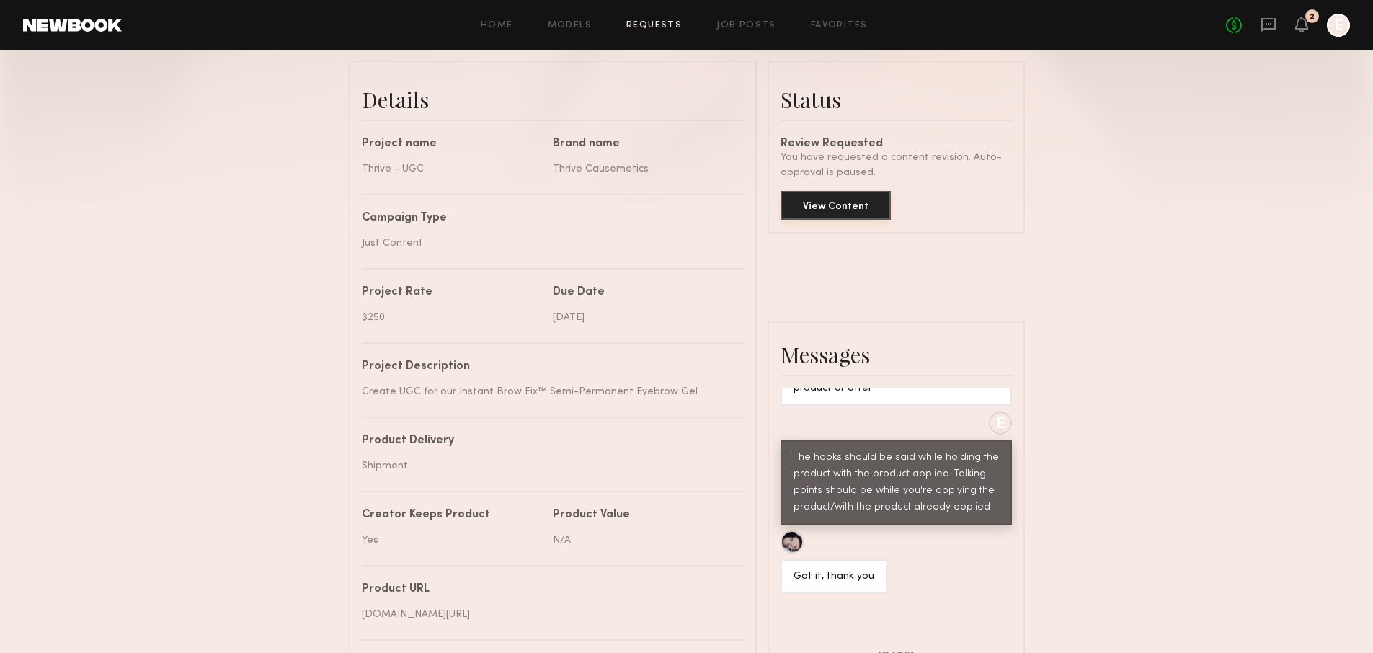
click at [819, 203] on button "View Content" at bounding box center [835, 205] width 110 height 29
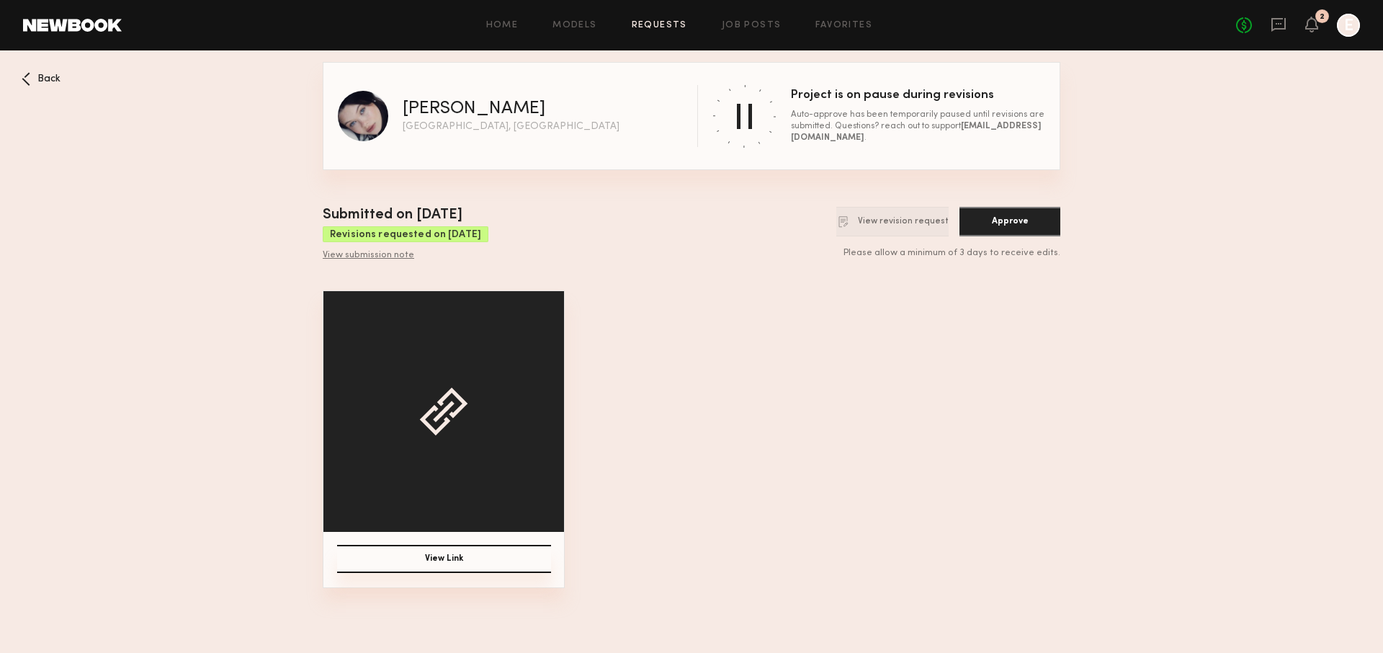
click at [968, 251] on div "Please allow a minimum of 3 days to receive edits." at bounding box center [948, 254] width 224 height 12
click at [347, 251] on div "View submission note" at bounding box center [406, 256] width 166 height 12
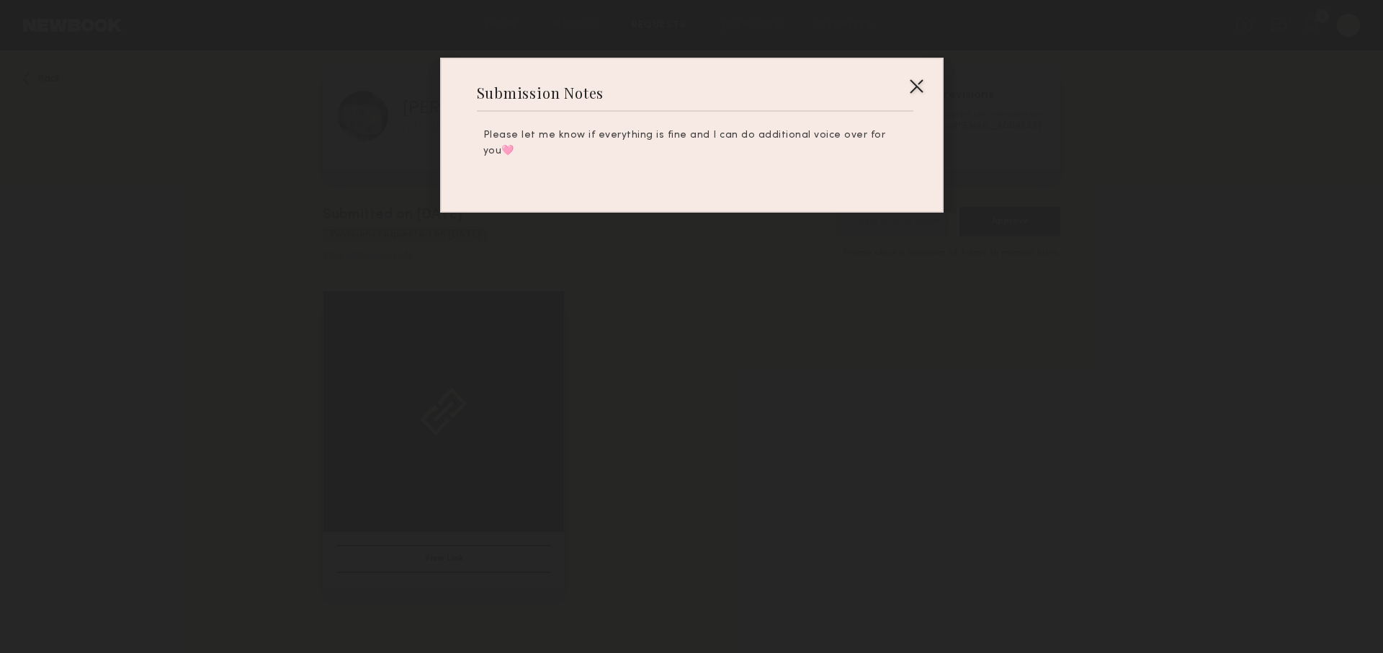
click at [760, 272] on div at bounding box center [691, 326] width 1383 height 653
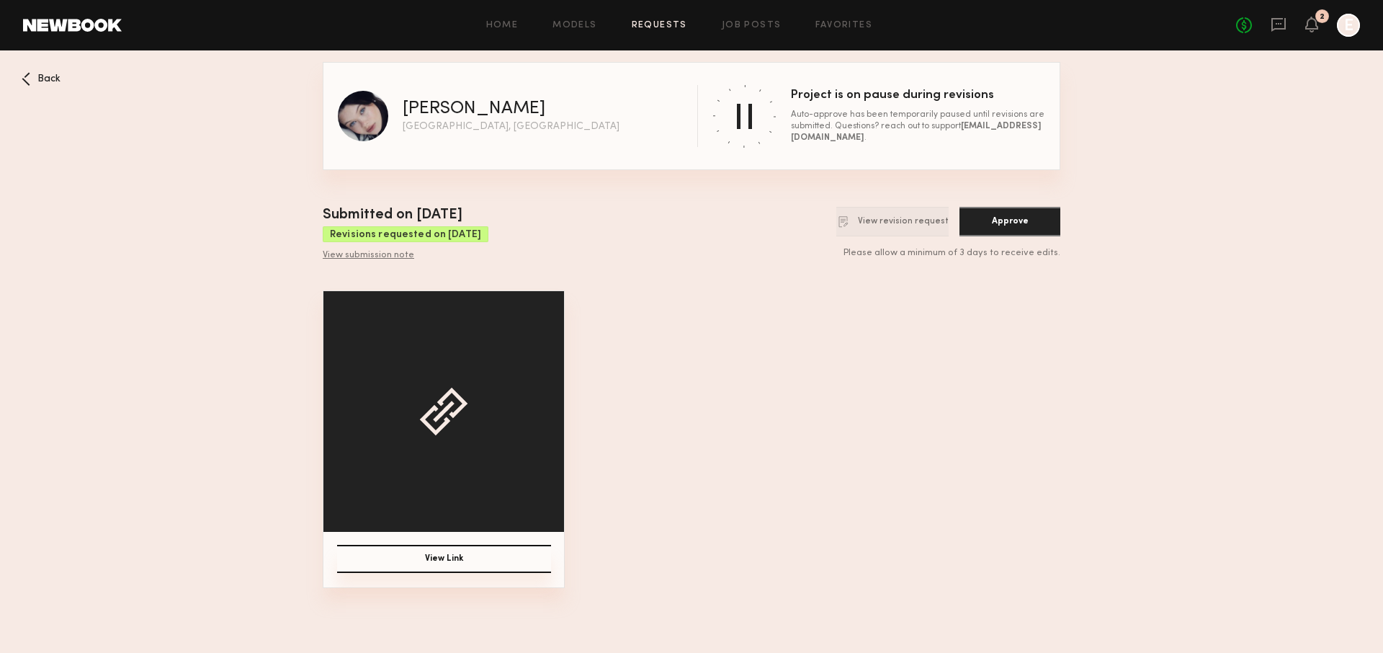
click at [492, 569] on button "View Link" at bounding box center [444, 559] width 214 height 28
click at [23, 76] on icon at bounding box center [26, 79] width 9 height 14
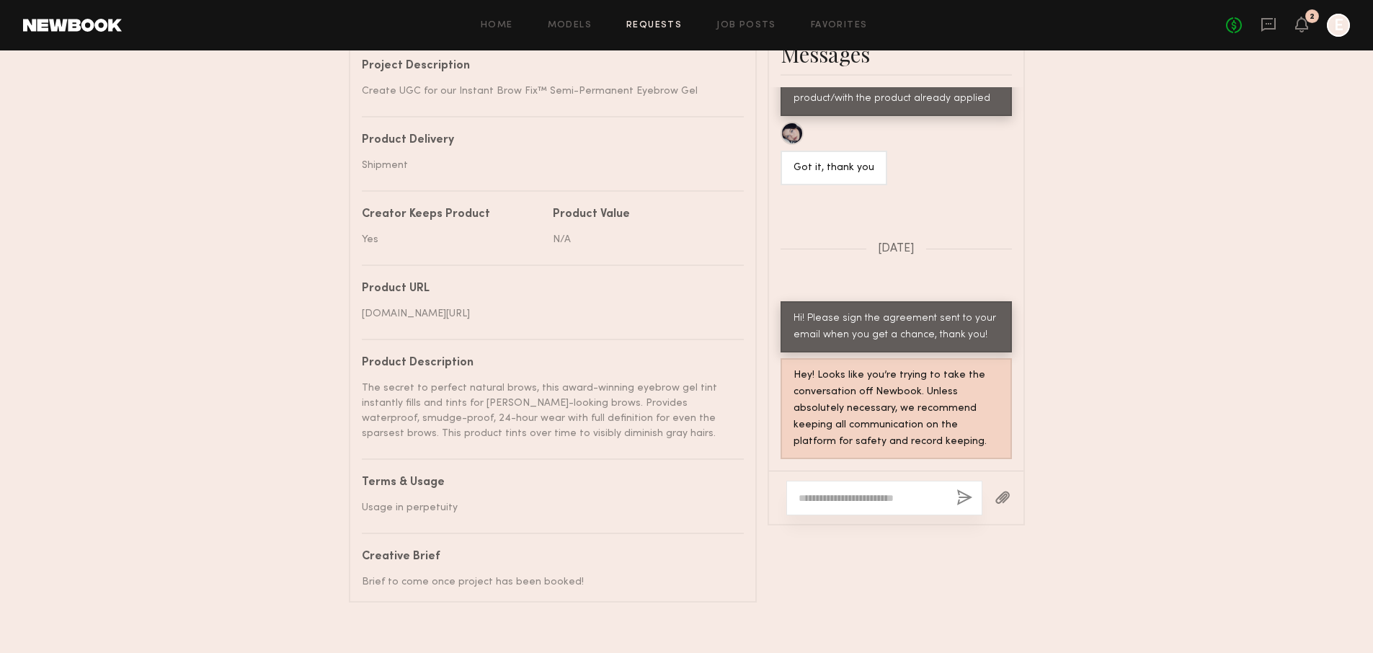
scroll to position [700, 0]
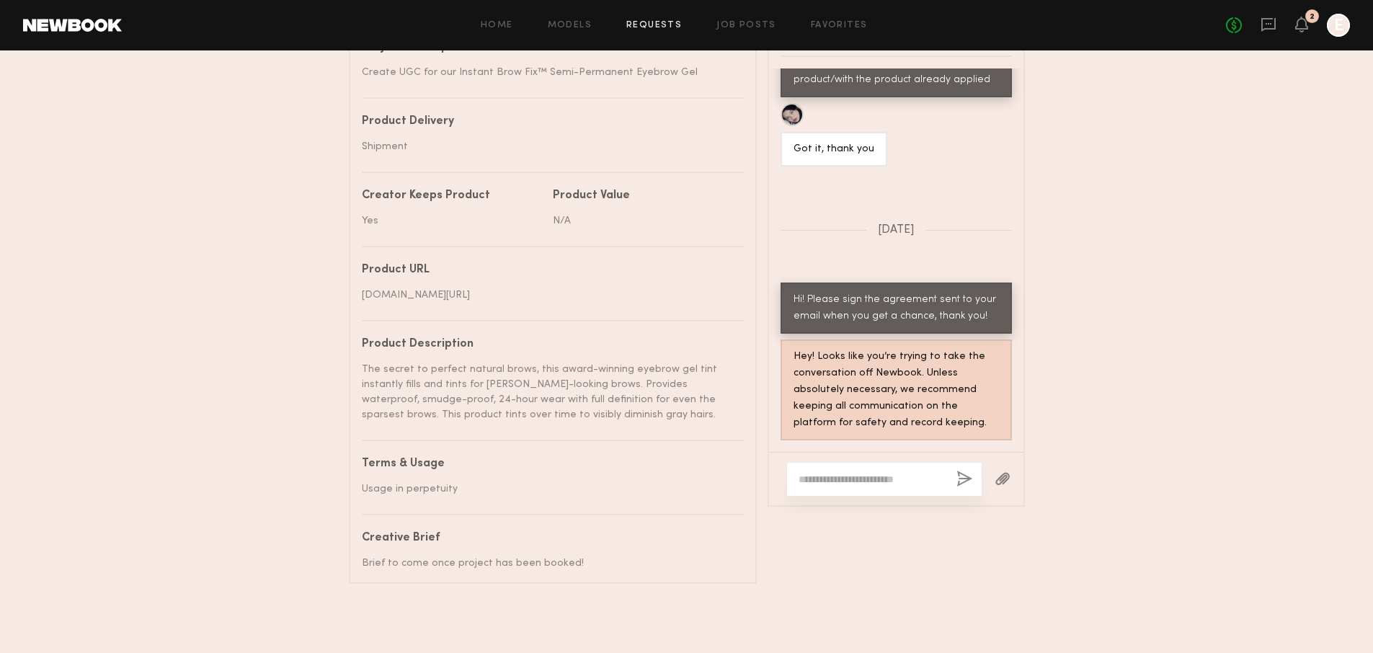
click at [857, 472] on textarea at bounding box center [871, 479] width 146 height 14
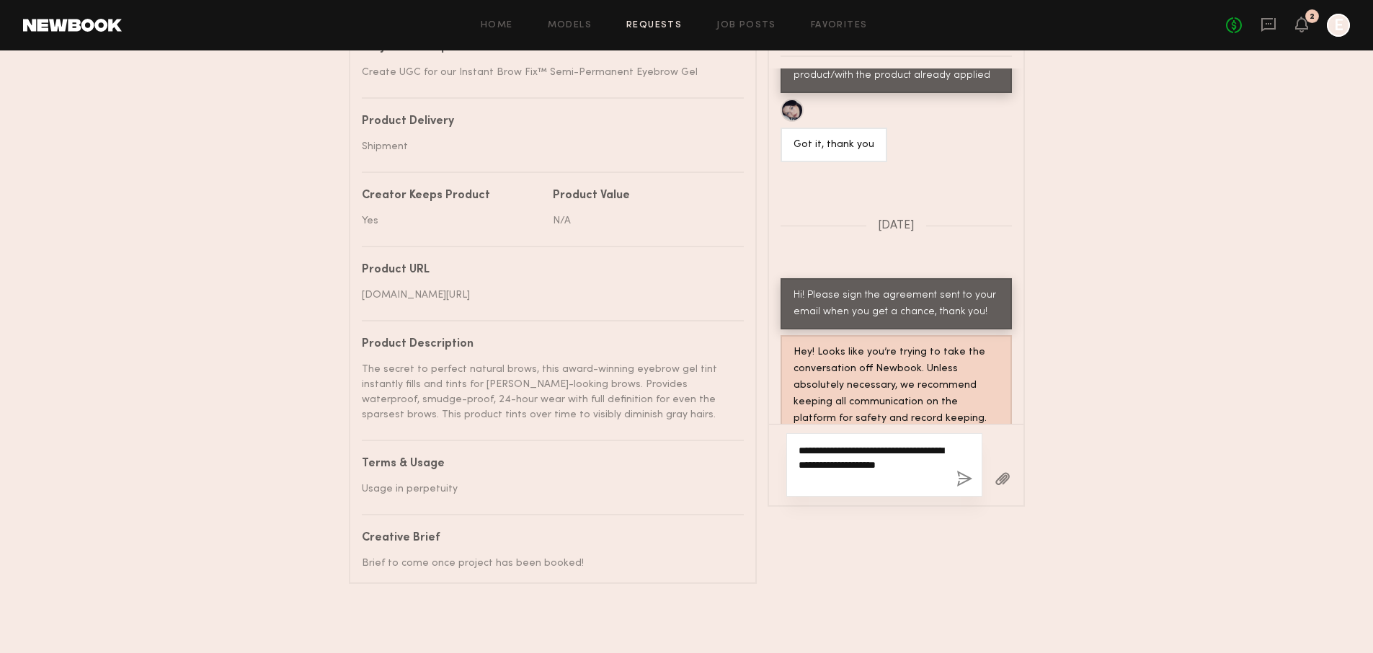
type textarea "**********"
click at [974, 465] on div "**********" at bounding box center [884, 464] width 196 height 63
click at [971, 470] on button "button" at bounding box center [964, 479] width 16 height 18
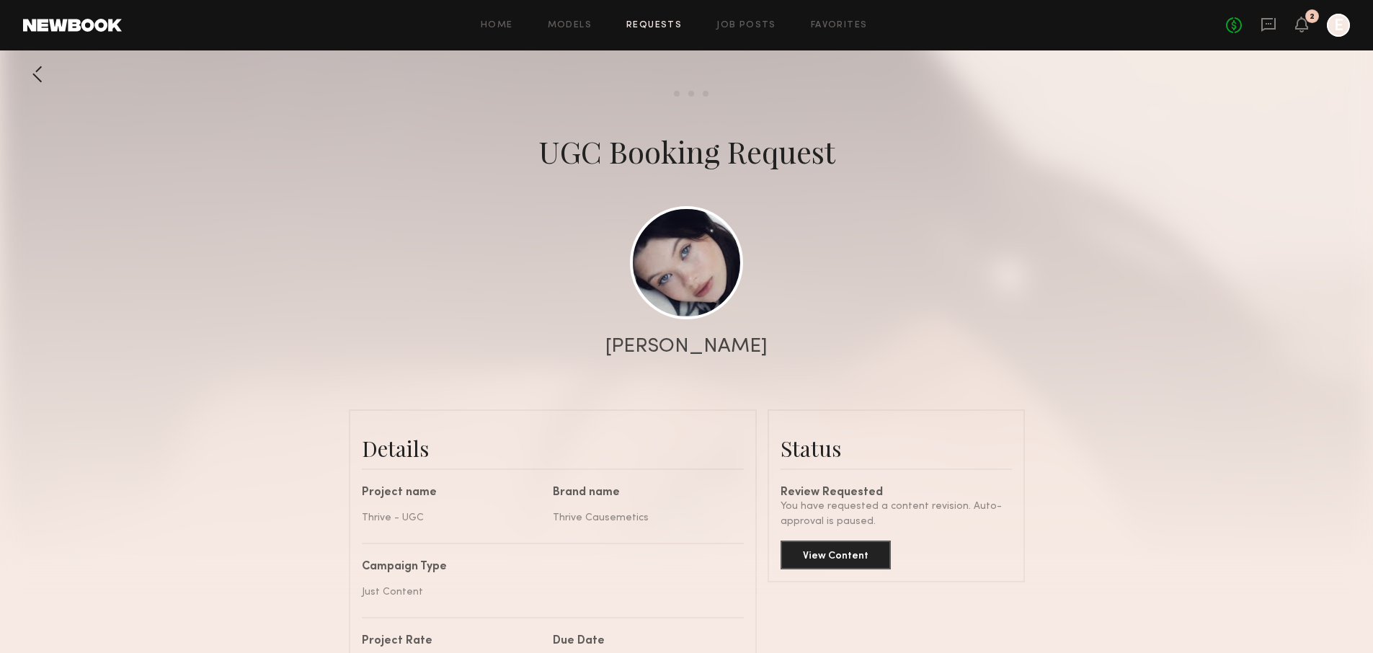
scroll to position [3, 0]
click at [40, 93] on div "Send request Model response Review content" at bounding box center [686, 93] width 1373 height 6
click at [38, 88] on div at bounding box center [686, 285] width 1373 height 576
click at [37, 84] on div at bounding box center [37, 73] width 29 height 29
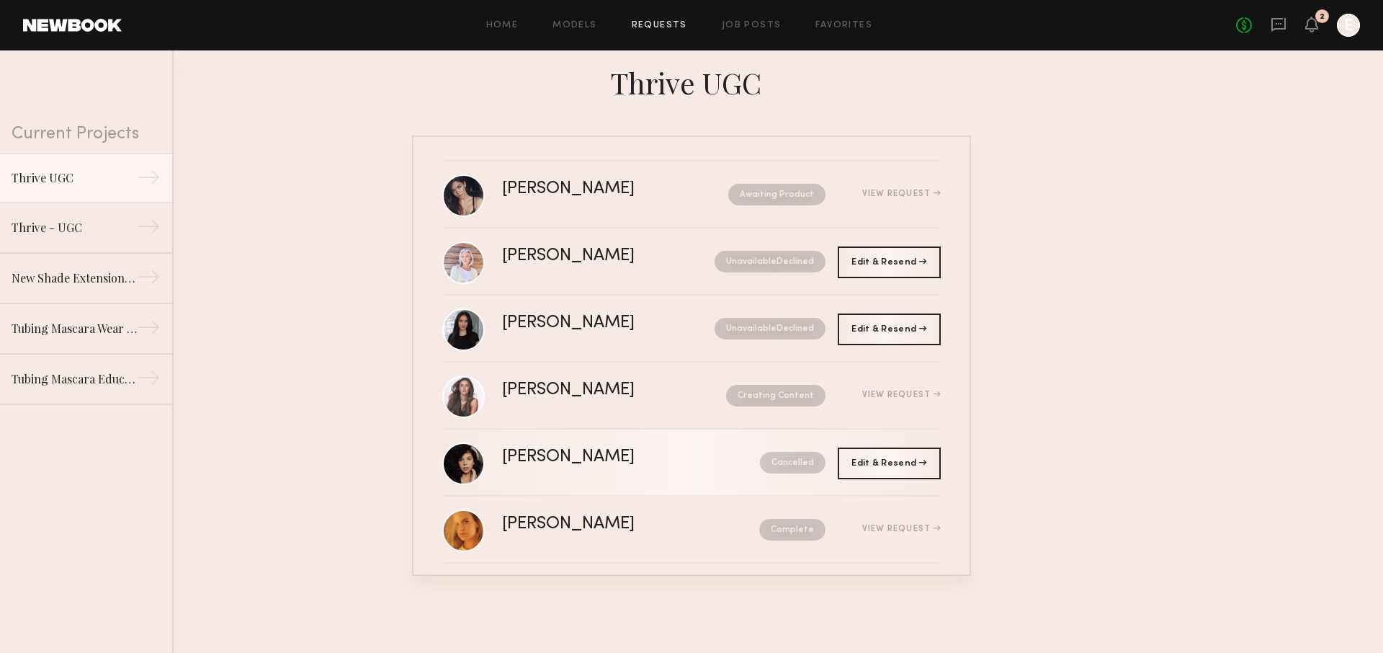
click at [555, 481] on link "Tracy D. Cancelled" at bounding box center [691, 462] width 499 height 67
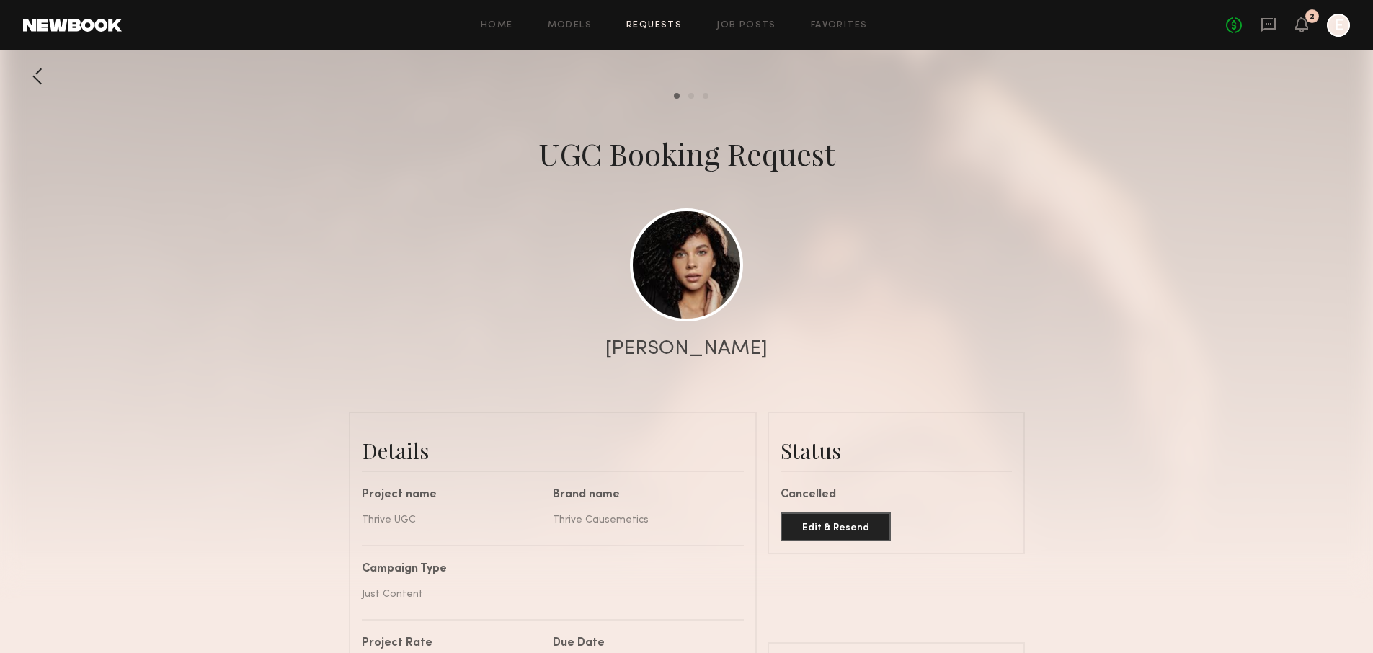
click at [31, 75] on div at bounding box center [37, 76] width 29 height 29
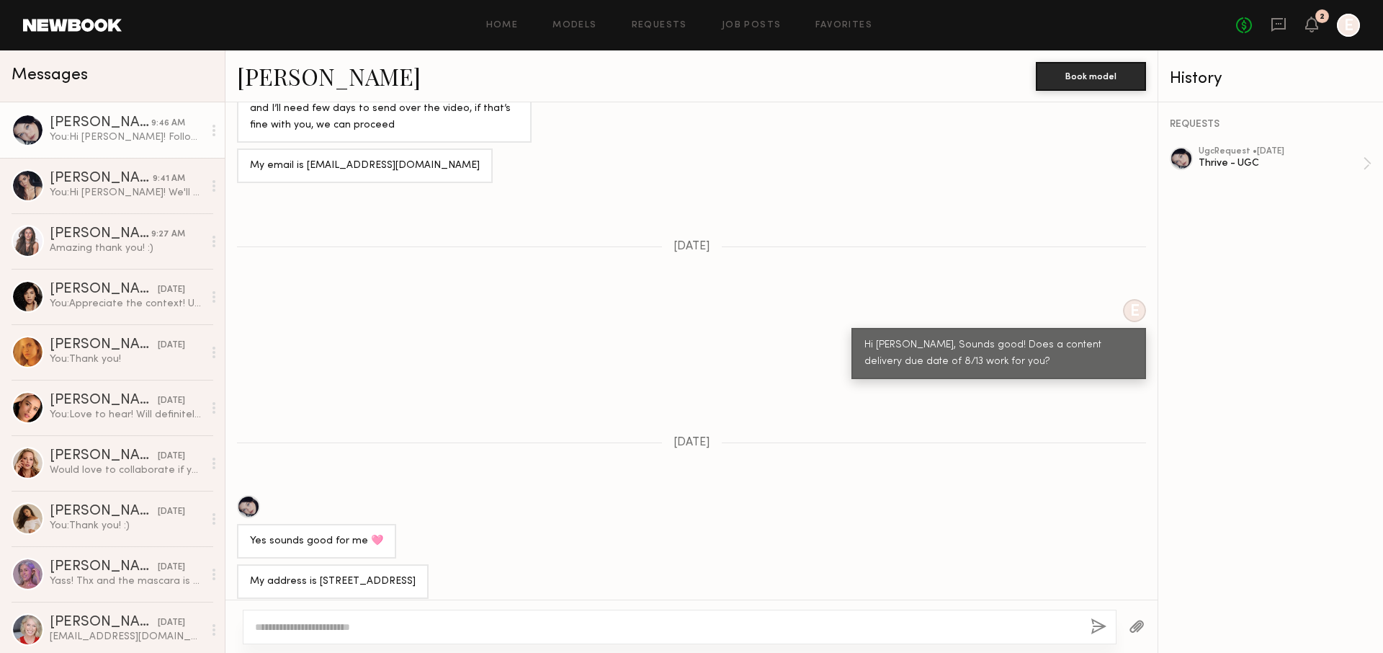
scroll to position [6280, 0]
